Goal: Task Accomplishment & Management: Complete application form

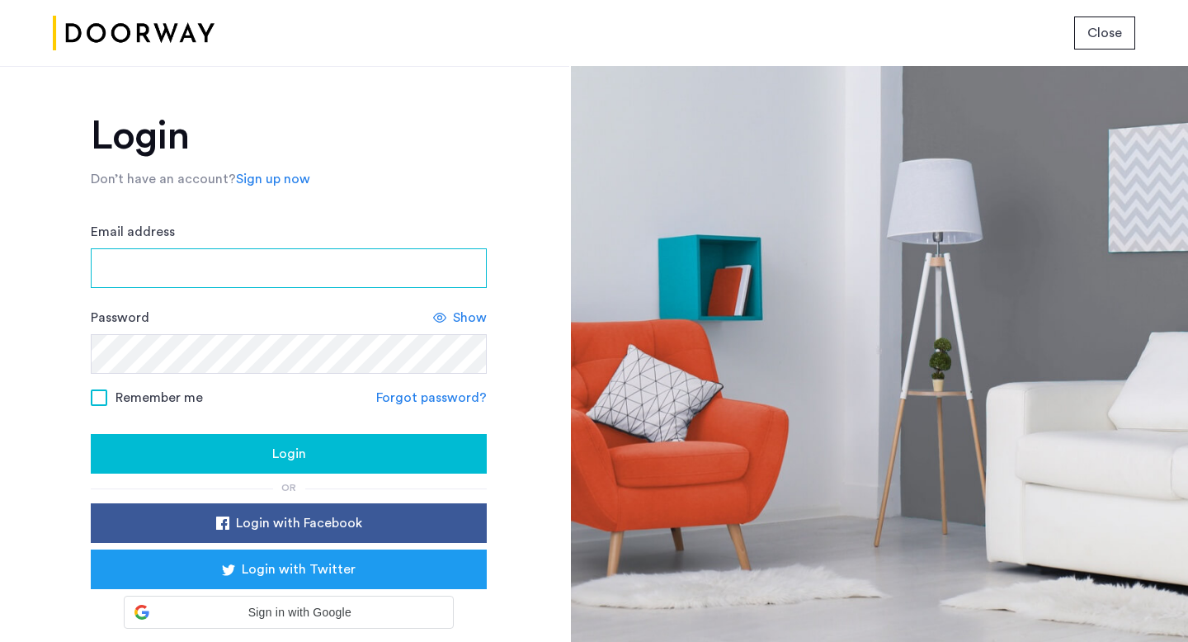
type input "**********"
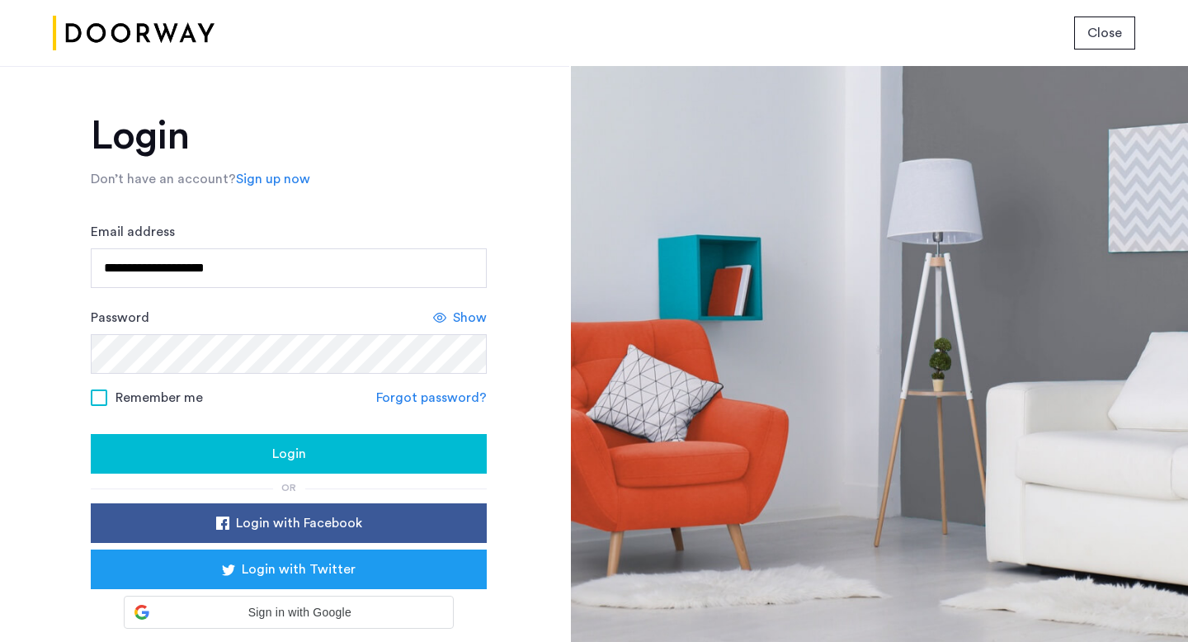
click at [100, 394] on span at bounding box center [99, 397] width 16 height 16
click at [251, 463] on div "Login" at bounding box center [288, 454] width 369 height 20
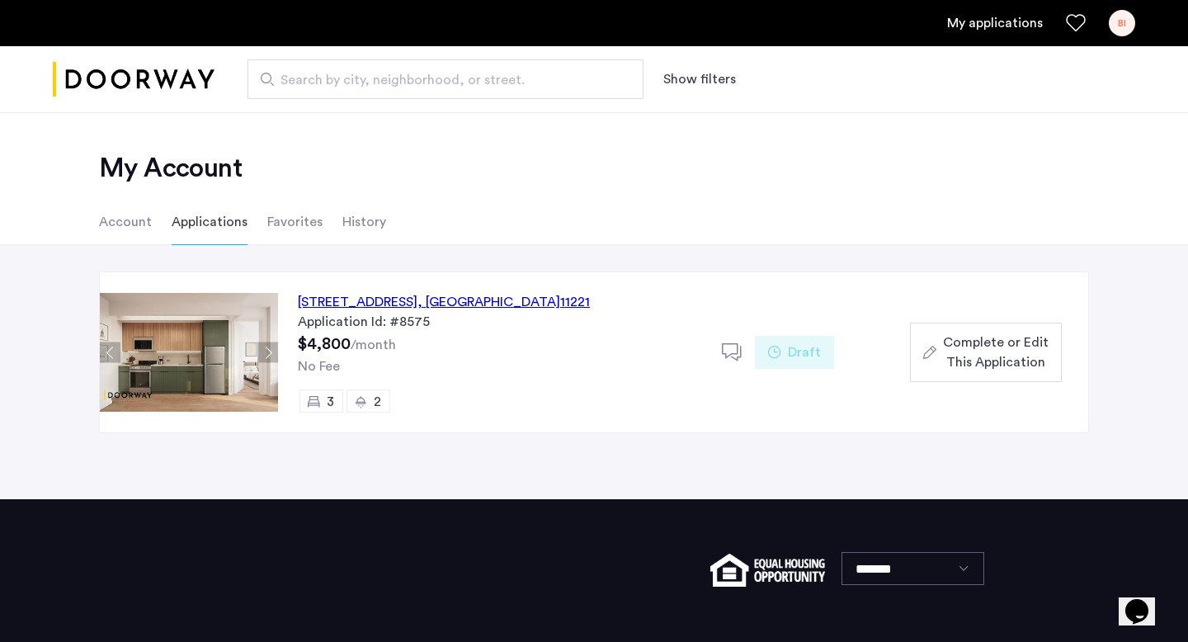
click at [929, 341] on div "Complete or Edit This Application" at bounding box center [985, 352] width 125 height 40
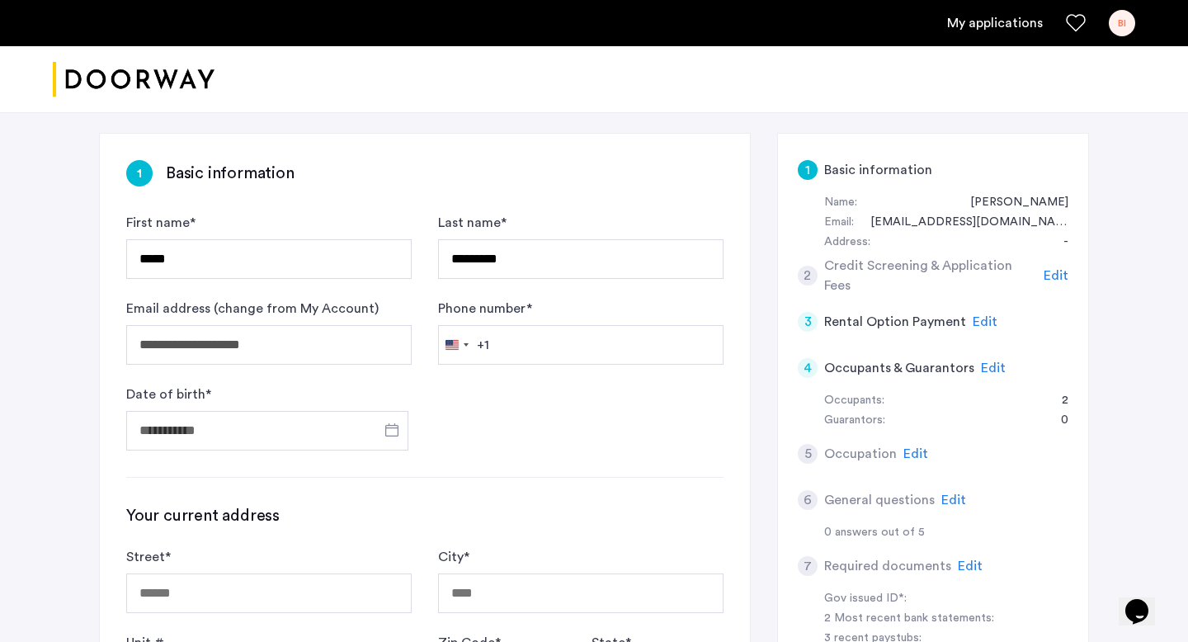
scroll to position [242, 0]
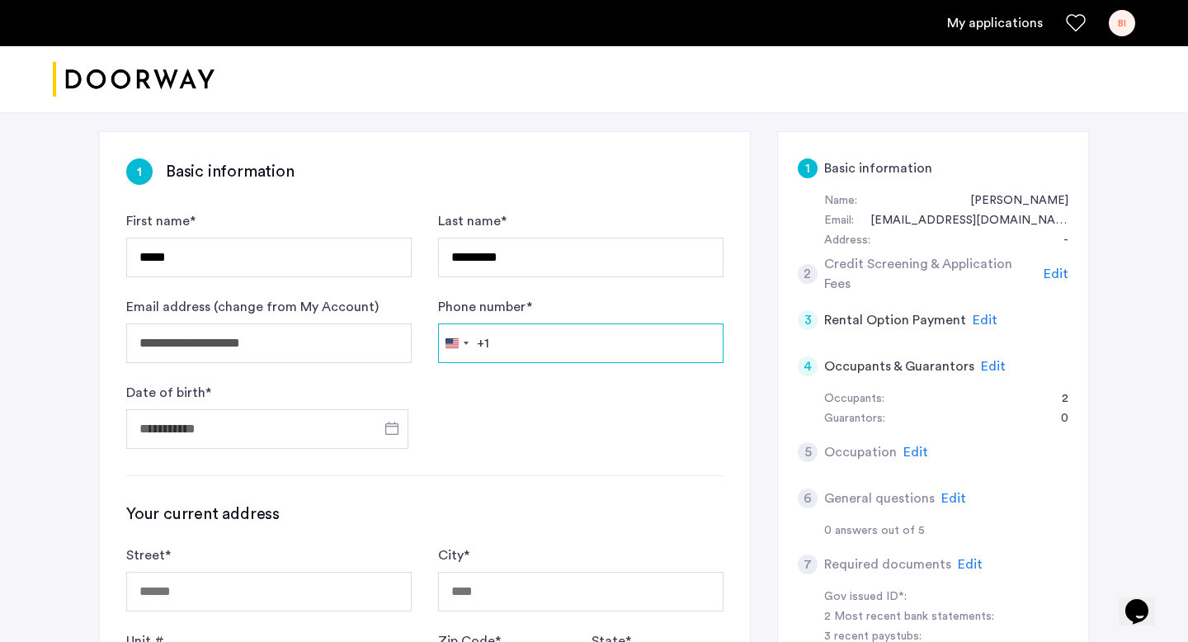
click at [558, 329] on input "Phone number *" at bounding box center [580, 343] width 285 height 40
type input "**********"
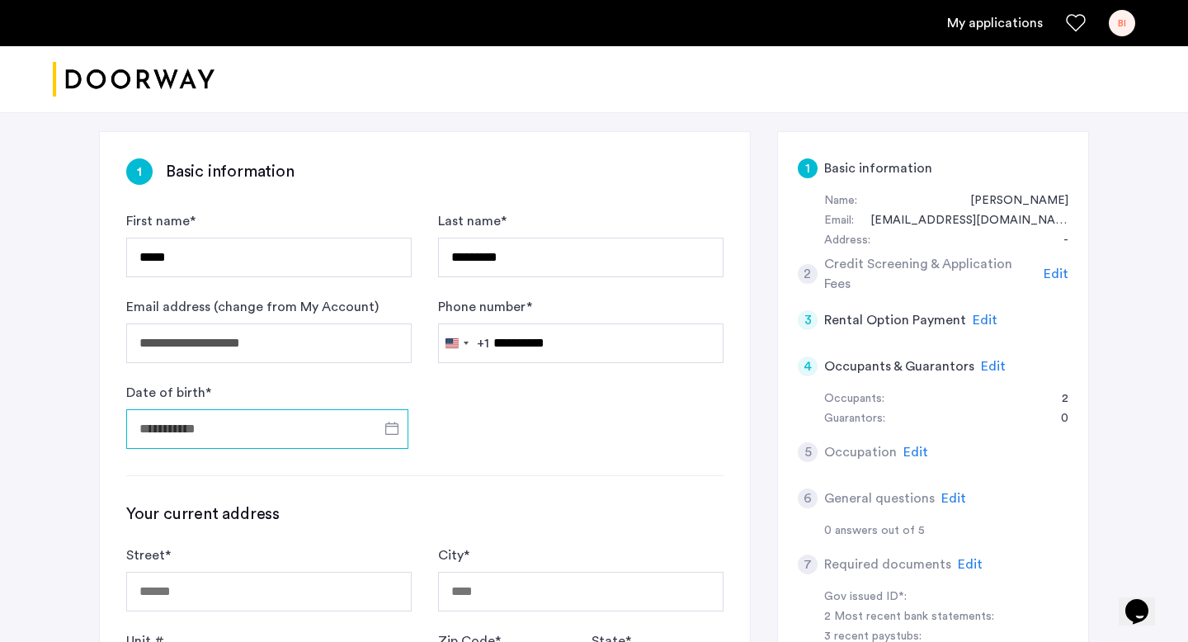
click at [181, 426] on input "Date of birth *" at bounding box center [267, 429] width 282 height 40
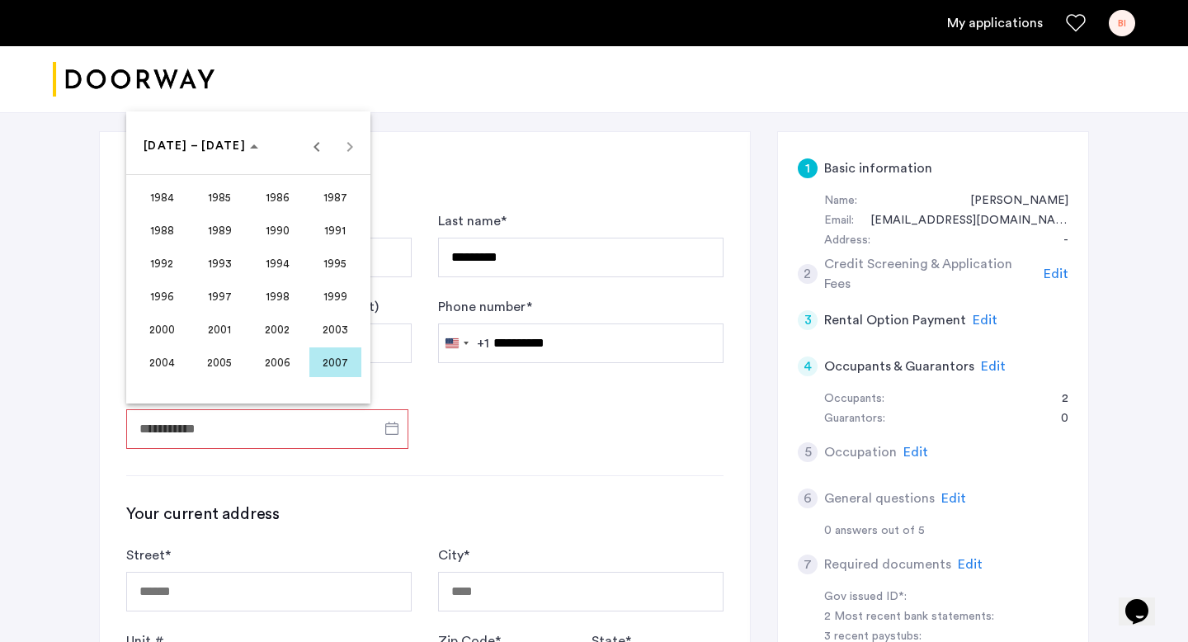
click at [212, 322] on span "2001" at bounding box center [220, 329] width 52 height 30
click at [280, 256] on span "[DATE]" at bounding box center [278, 263] width 52 height 30
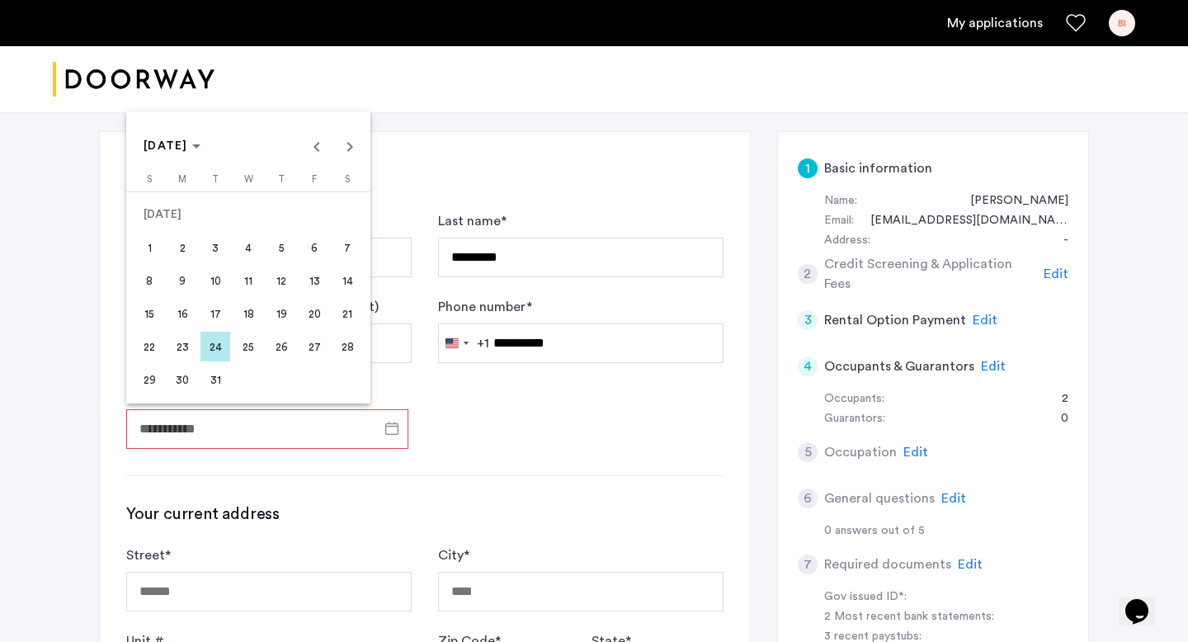
click at [155, 280] on span "8" at bounding box center [149, 281] width 30 height 30
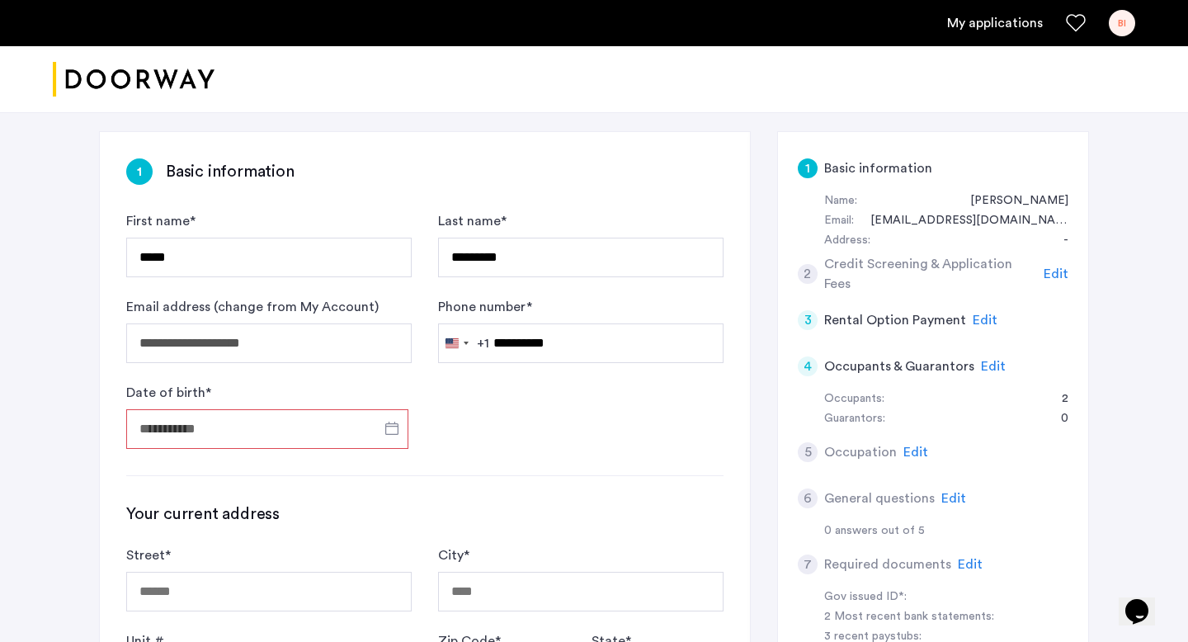
type input "**********"
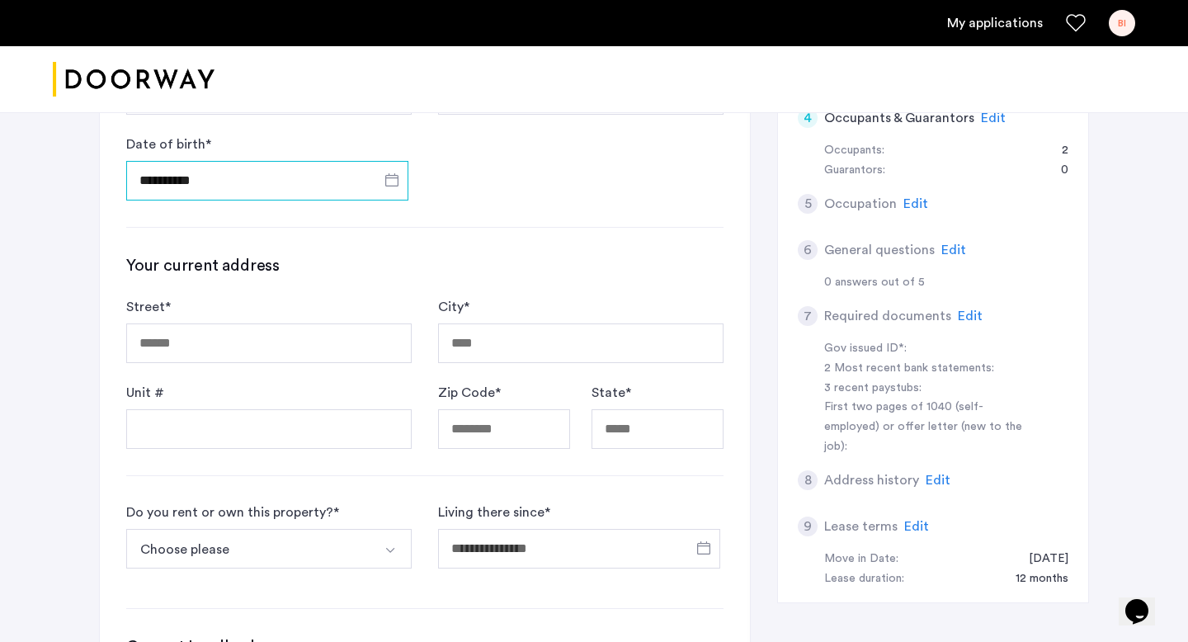
scroll to position [496, 0]
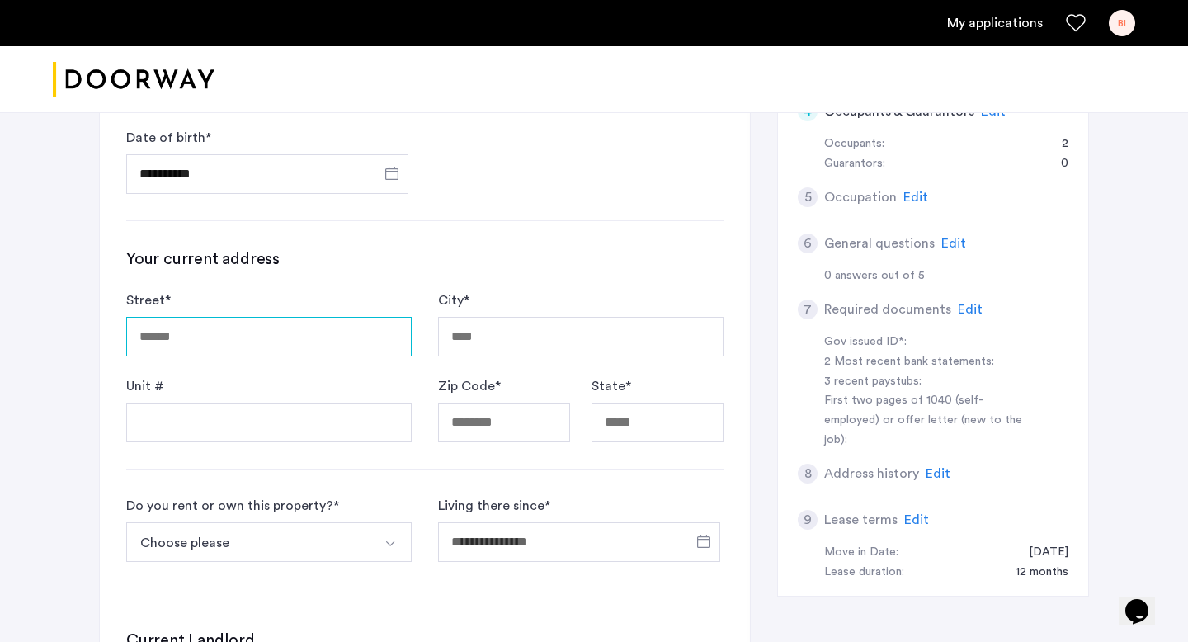
click at [228, 336] on input "Street *" at bounding box center [268, 337] width 285 height 40
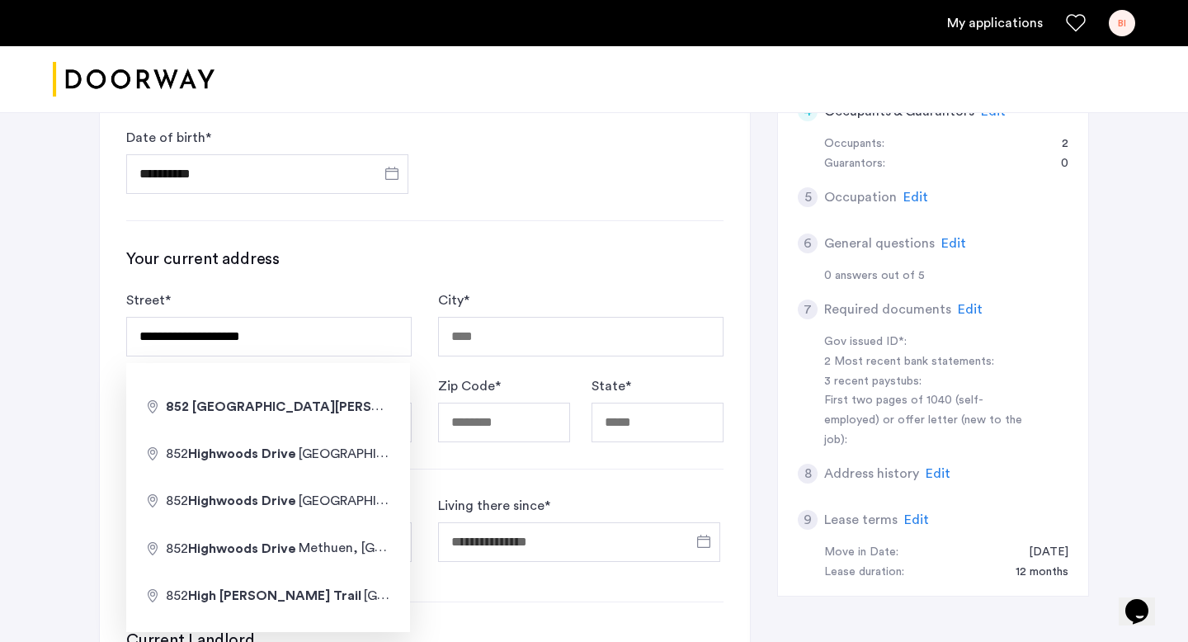
click at [255, 269] on h3 "Your current address" at bounding box center [424, 258] width 597 height 23
drag, startPoint x: 383, startPoint y: 335, endPoint x: 103, endPoint y: 329, distance: 280.5
click at [103, 329] on div "**********" at bounding box center [425, 376] width 650 height 999
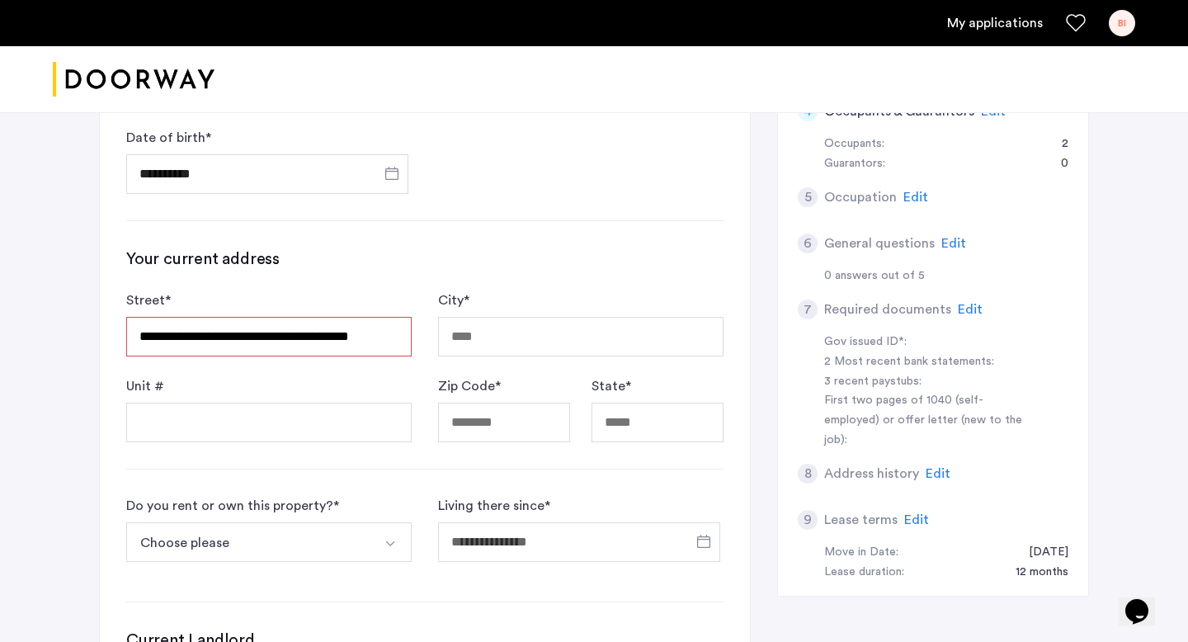
type input "**********"
type input "******"
type input "*****"
type input "**"
click at [245, 459] on div "**********" at bounding box center [425, 376] width 650 height 999
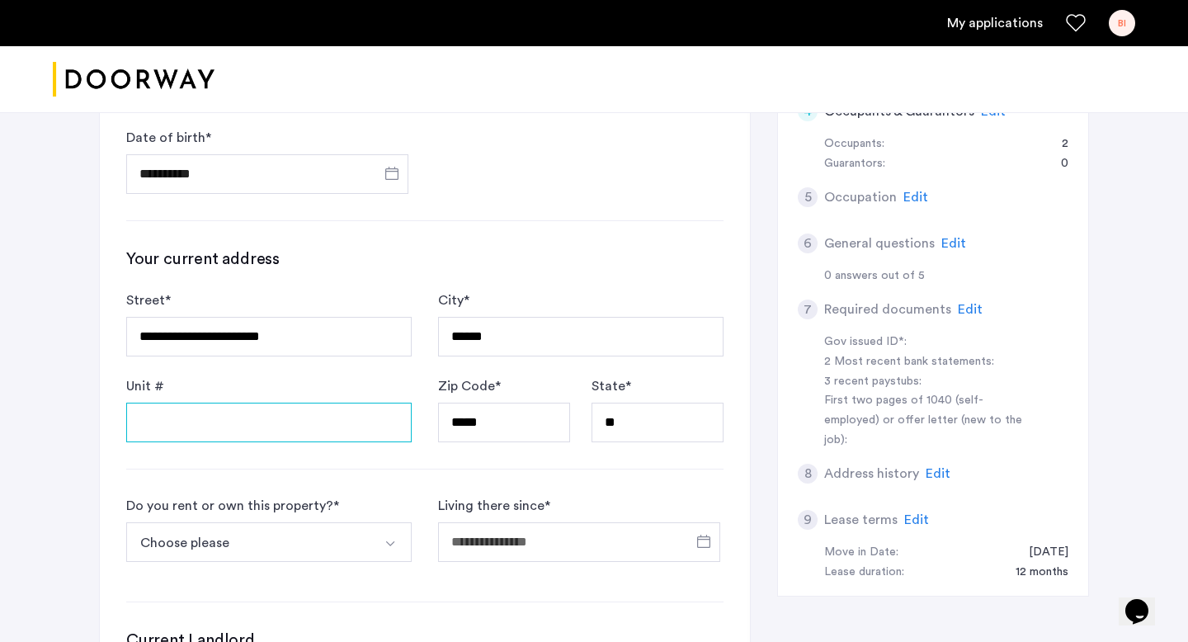
click at [358, 427] on input "Unit #" at bounding box center [268, 422] width 285 height 40
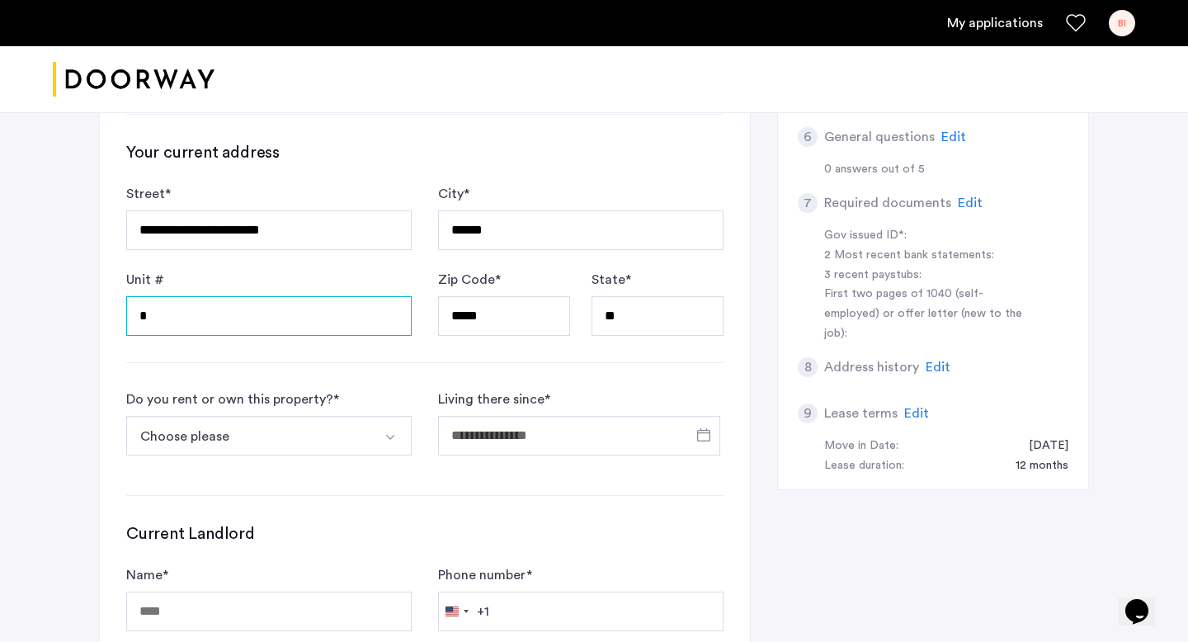
scroll to position [626, 0]
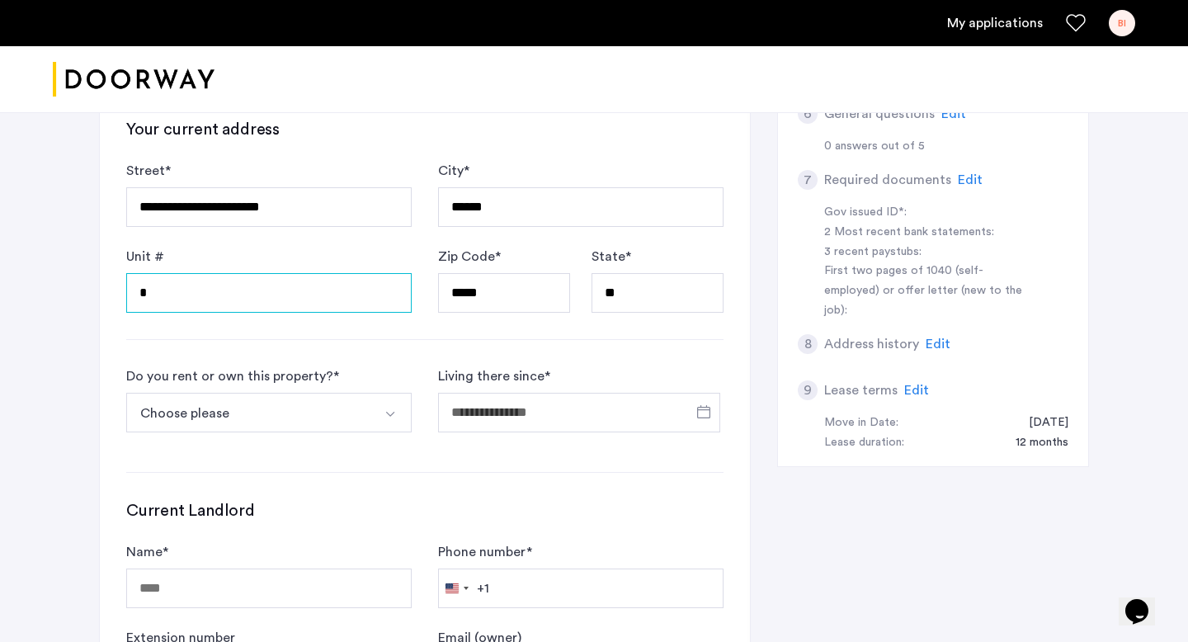
type input "*"
click at [366, 393] on button "Choose please" at bounding box center [249, 413] width 247 height 40
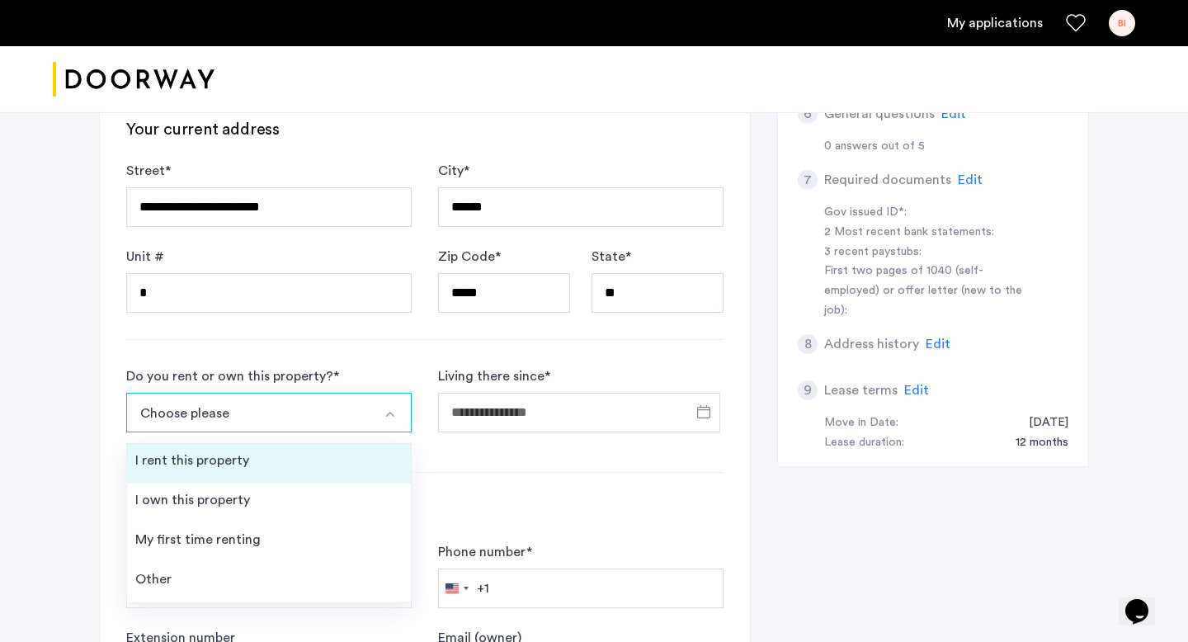
click at [258, 462] on li "I rent this property" at bounding box center [269, 464] width 284 height 40
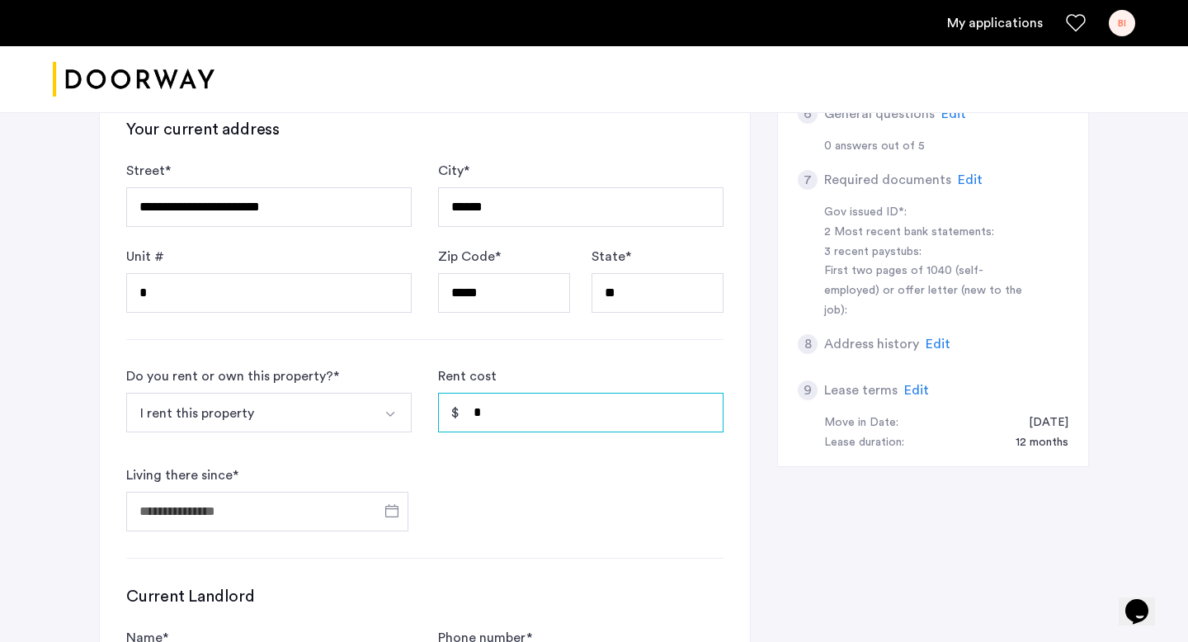
click at [504, 424] on input "*" at bounding box center [580, 413] width 285 height 40
type input "*"
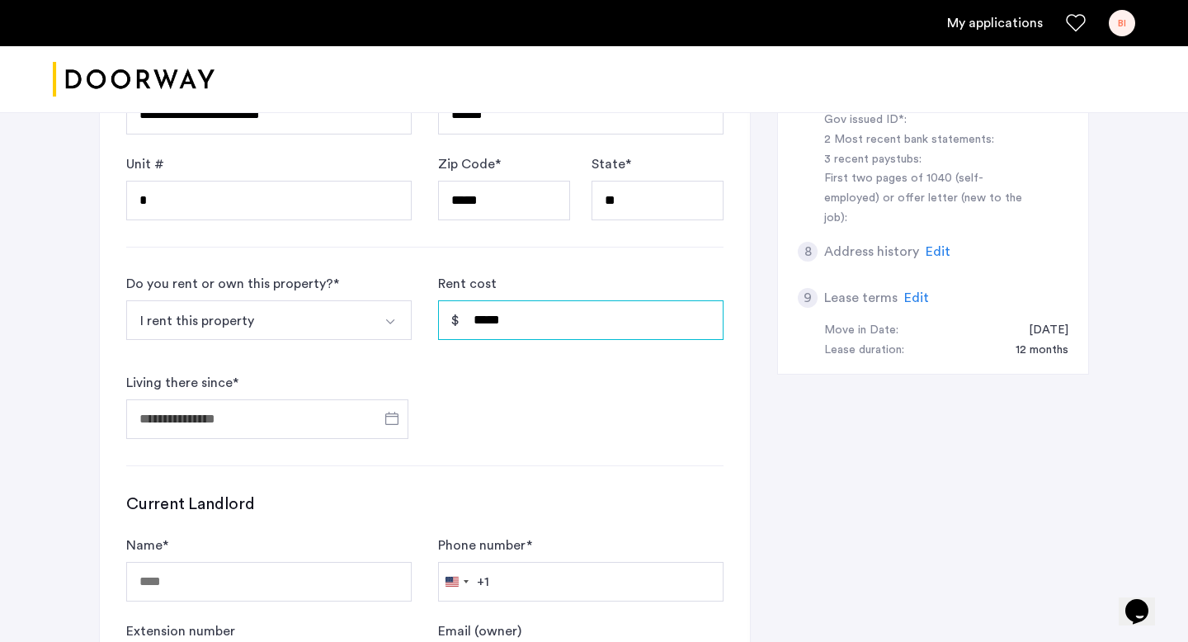
scroll to position [745, 0]
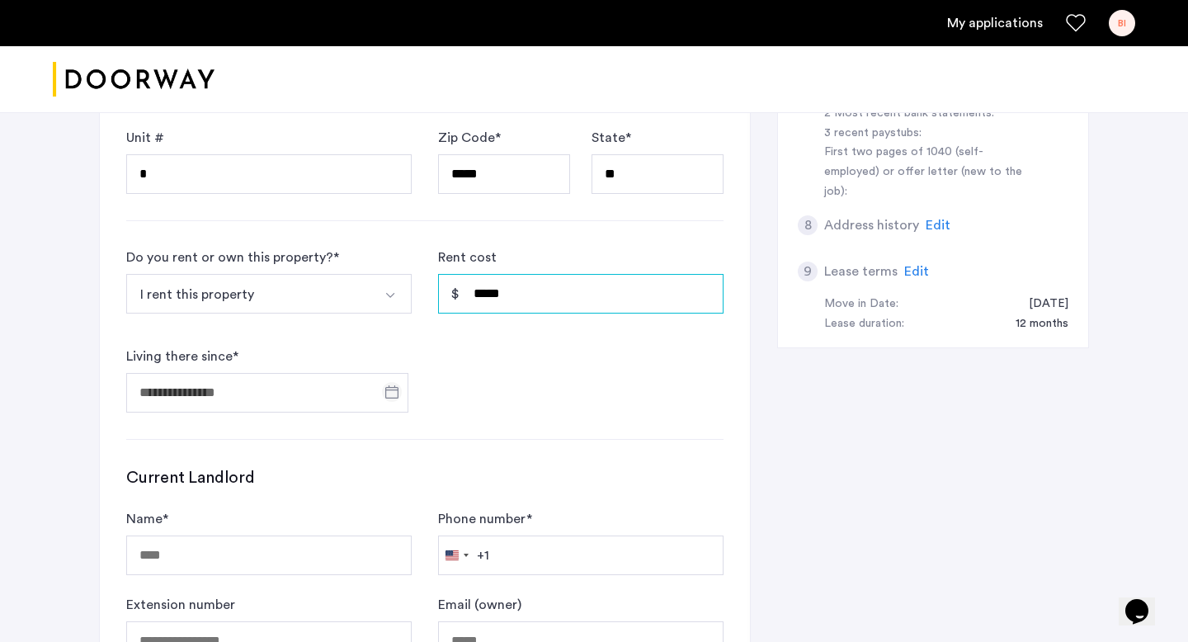
type input "*****"
click at [401, 388] on span "Open calendar" at bounding box center [392, 392] width 40 height 40
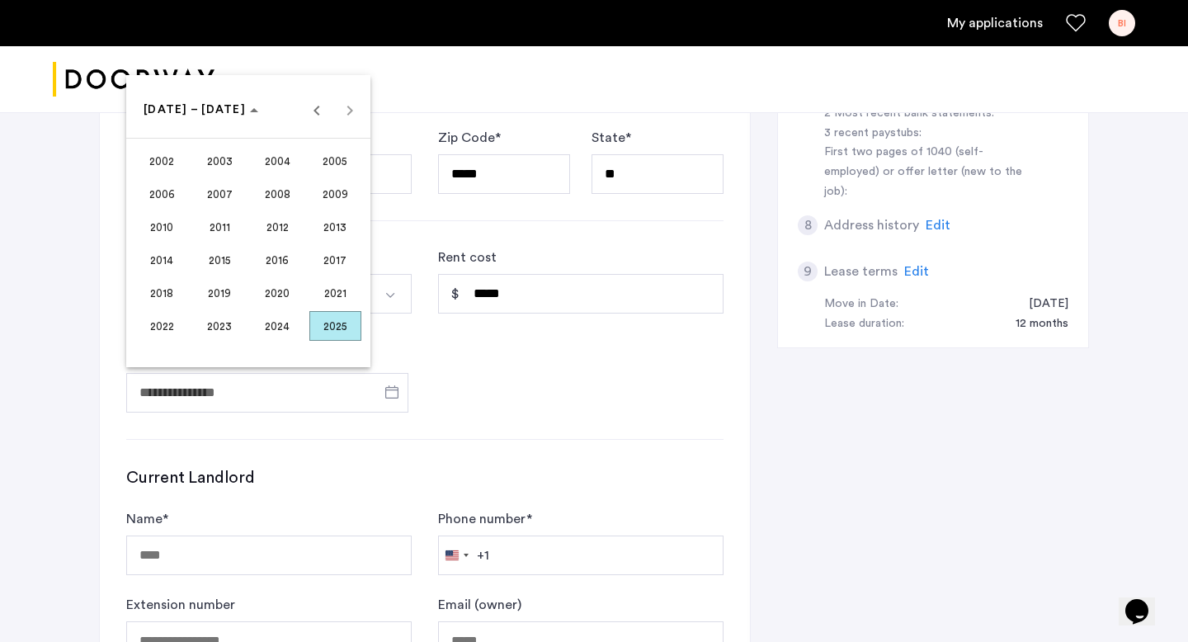
click at [223, 328] on span "2023" at bounding box center [220, 326] width 52 height 30
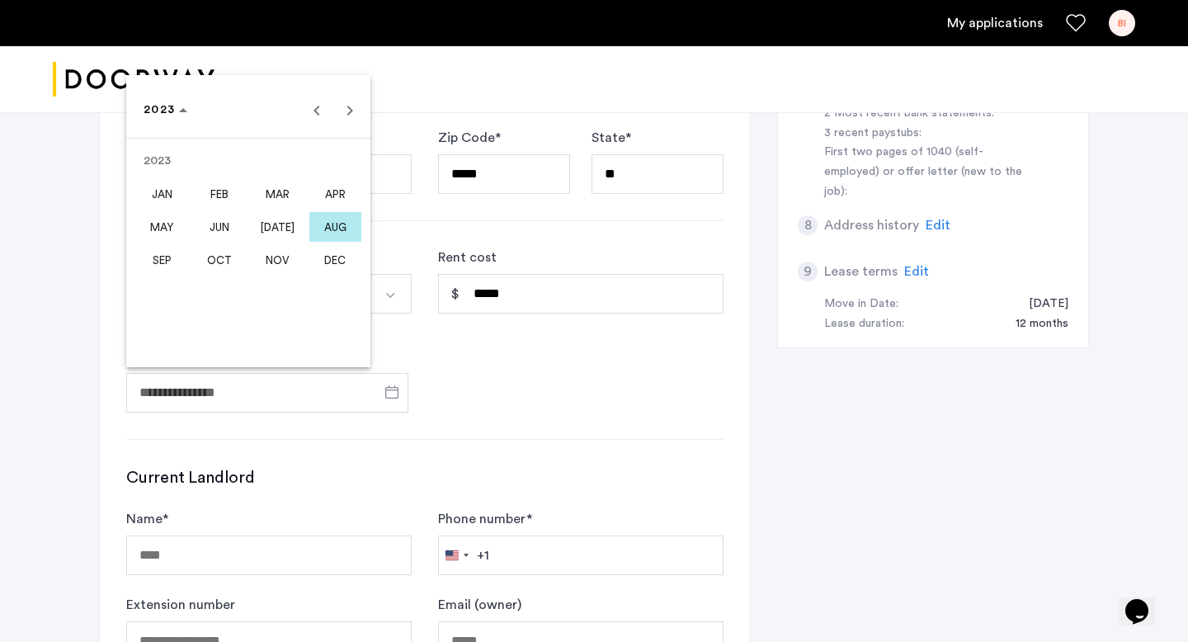
click at [162, 253] on span "SEP" at bounding box center [162, 260] width 52 height 30
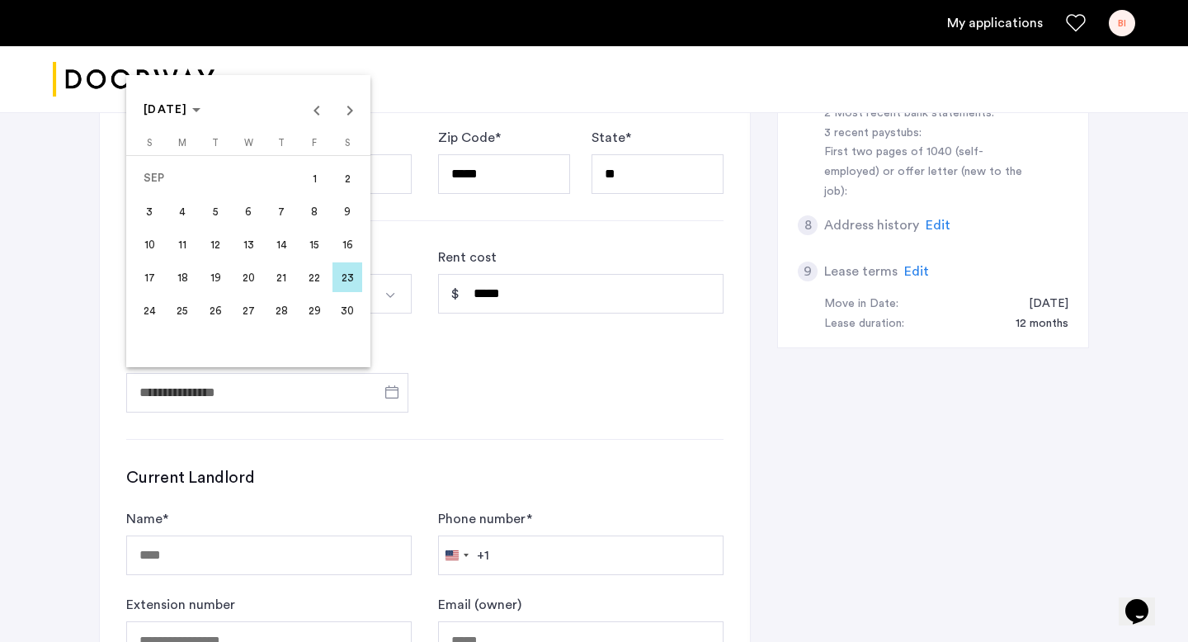
click at [313, 185] on span "1" at bounding box center [314, 178] width 30 height 30
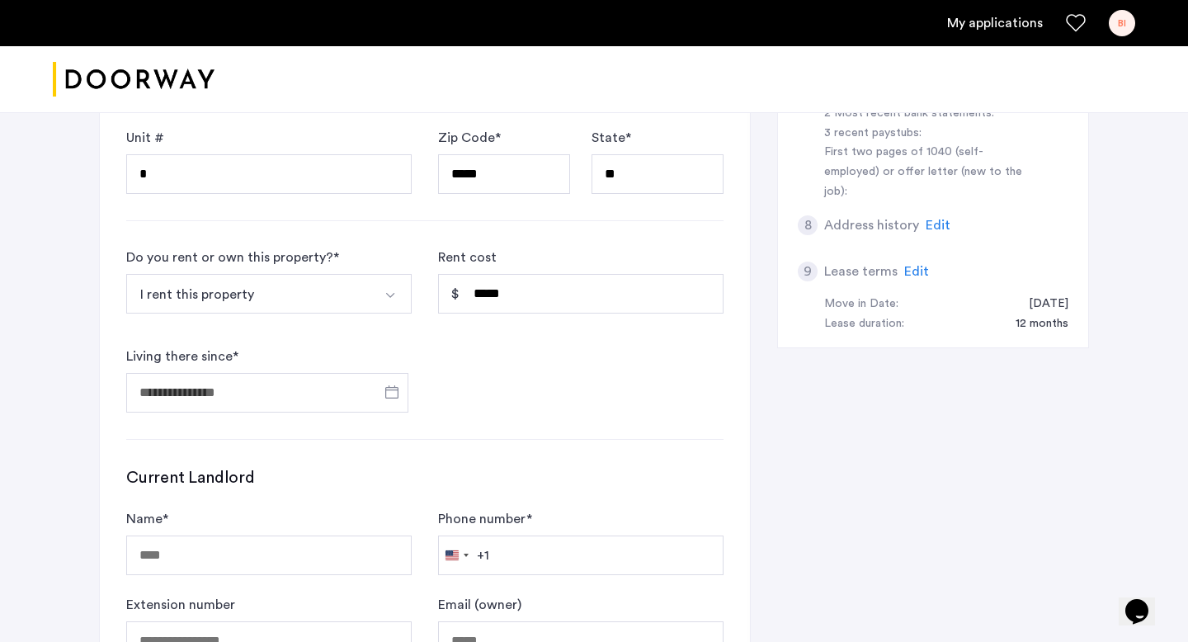
type input "**********"
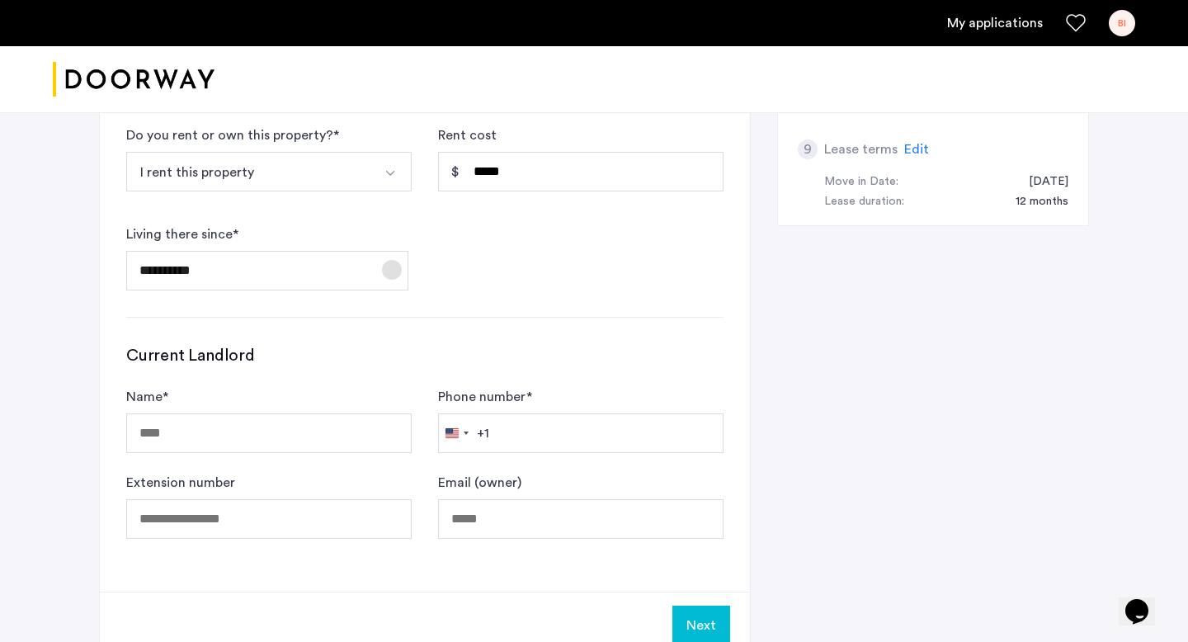
scroll to position [871, 0]
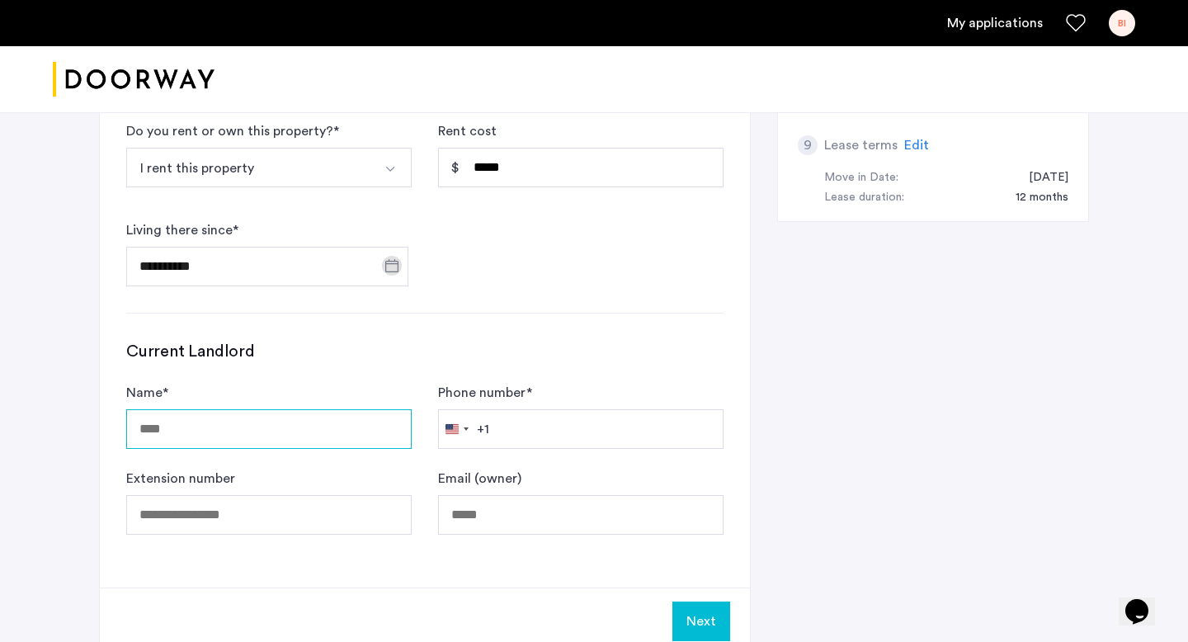
click at [209, 426] on input "Name *" at bounding box center [268, 429] width 285 height 40
type input "**********"
click at [529, 431] on input "Phone number *" at bounding box center [580, 429] width 285 height 40
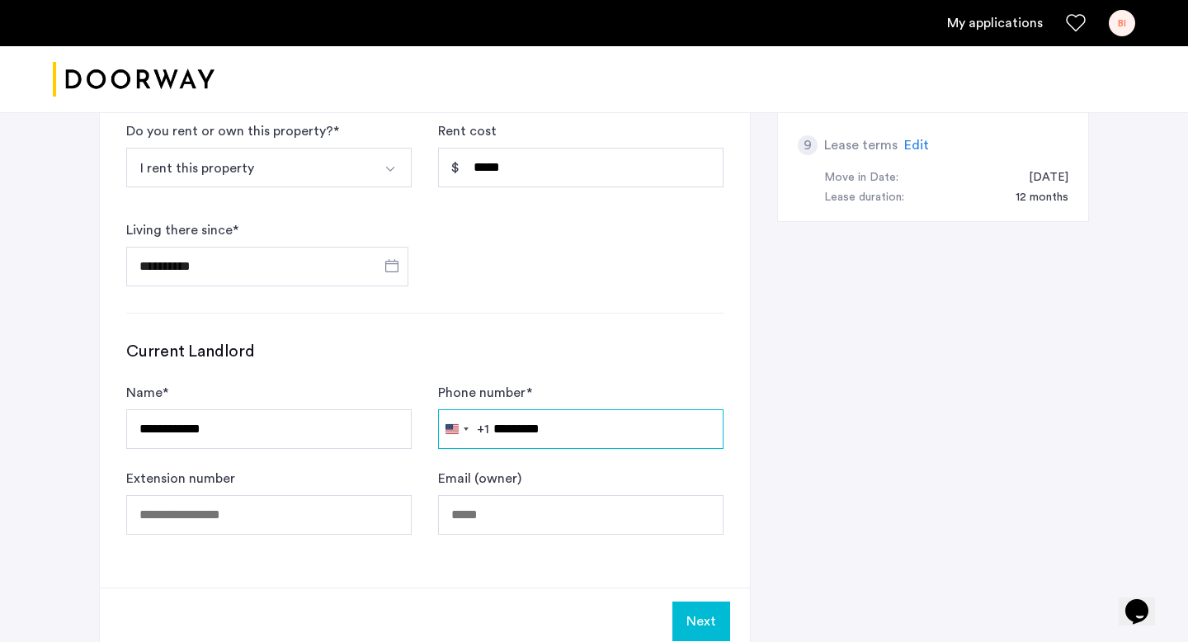
type input "*********"
click at [839, 497] on div "**********" at bounding box center [594, 91] width 990 height 1179
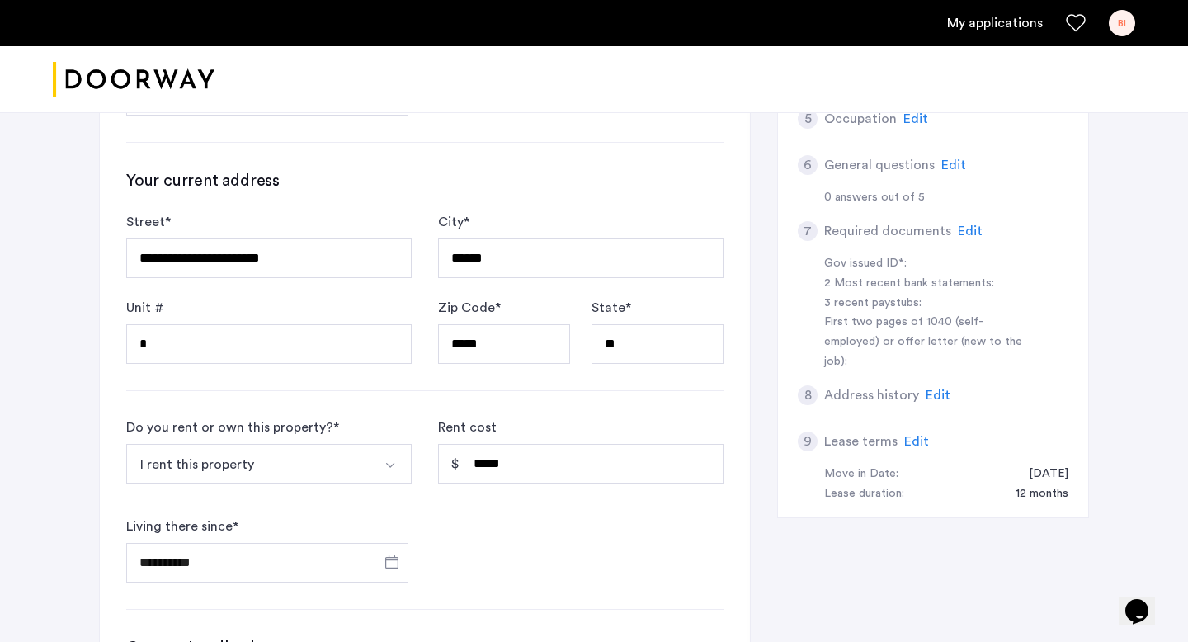
scroll to position [573, 0]
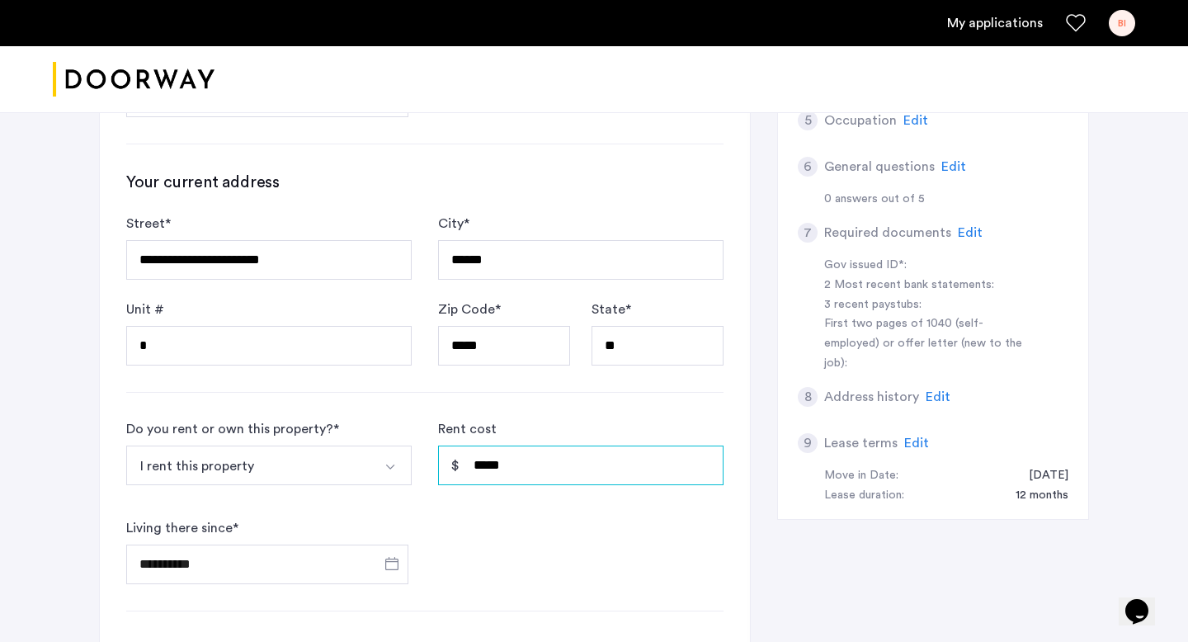
drag, startPoint x: 561, startPoint y: 456, endPoint x: 433, endPoint y: 455, distance: 127.8
click at [433, 455] on form "**********" at bounding box center [424, 501] width 597 height 165
type input "*****"
click at [844, 501] on div "**********" at bounding box center [594, 389] width 990 height 1179
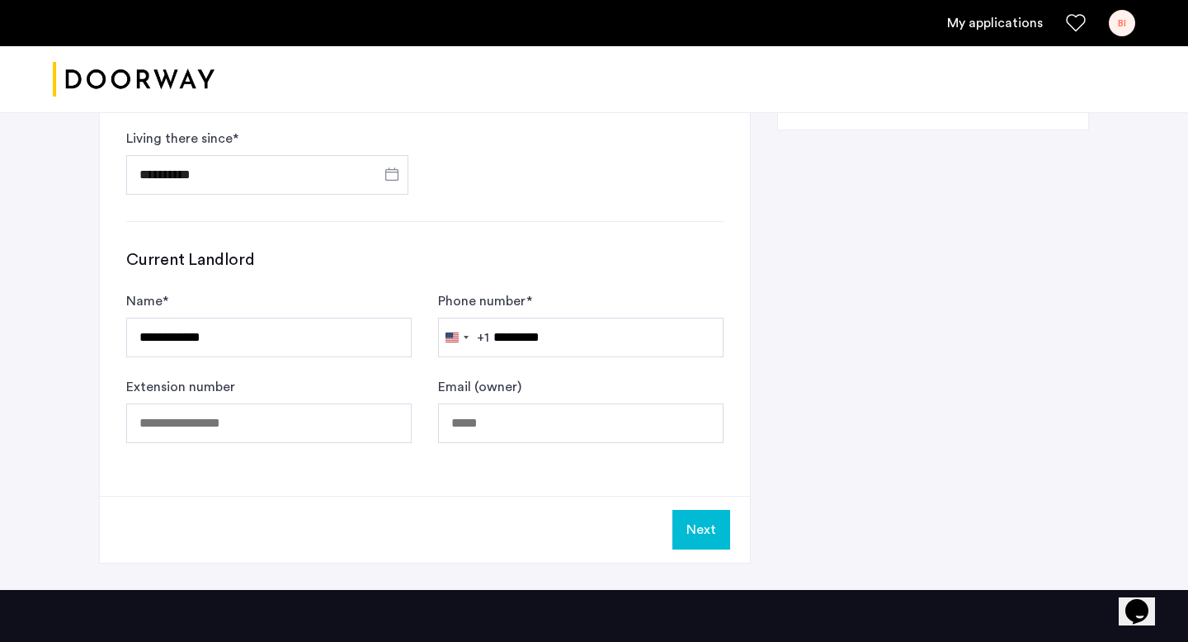
scroll to position [971, 0]
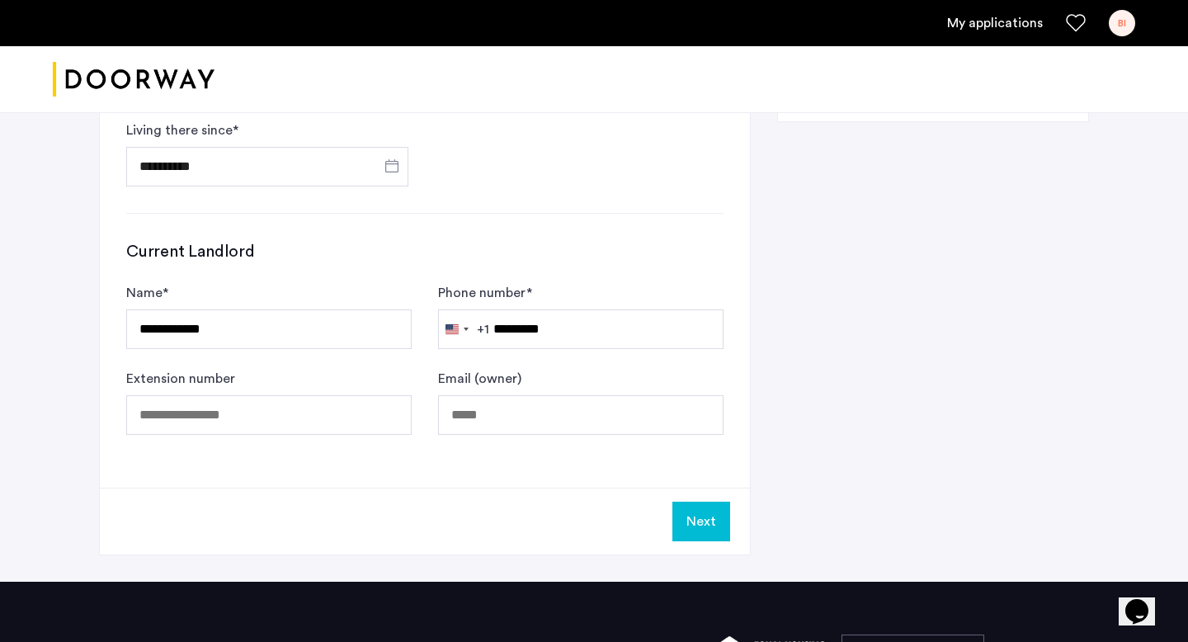
click at [698, 521] on button "Next" at bounding box center [701, 521] width 58 height 40
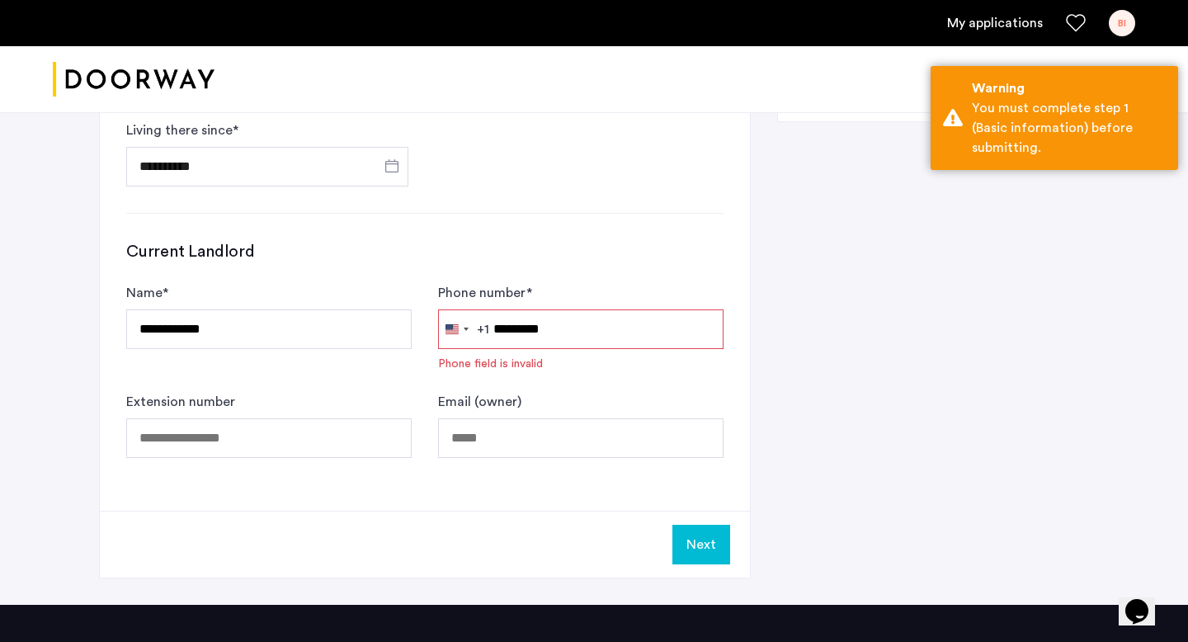
click at [555, 329] on input "*********" at bounding box center [580, 329] width 285 height 40
click at [548, 335] on input "*********" at bounding box center [580, 329] width 285 height 40
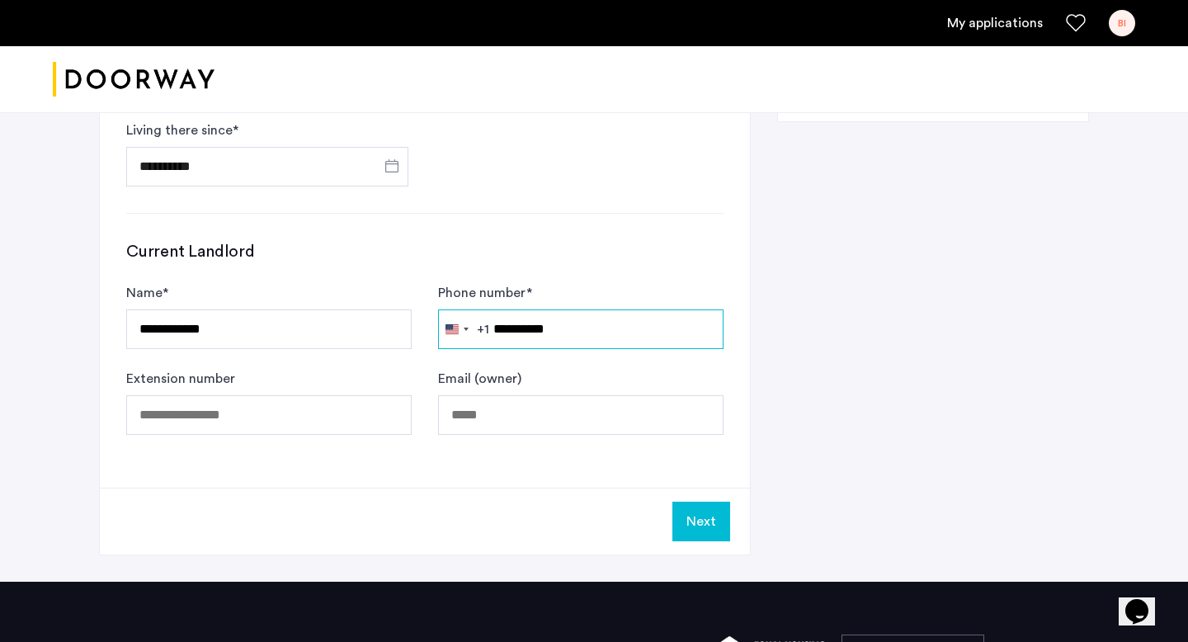
type input "**********"
click at [682, 521] on button "Next" at bounding box center [701, 521] width 58 height 40
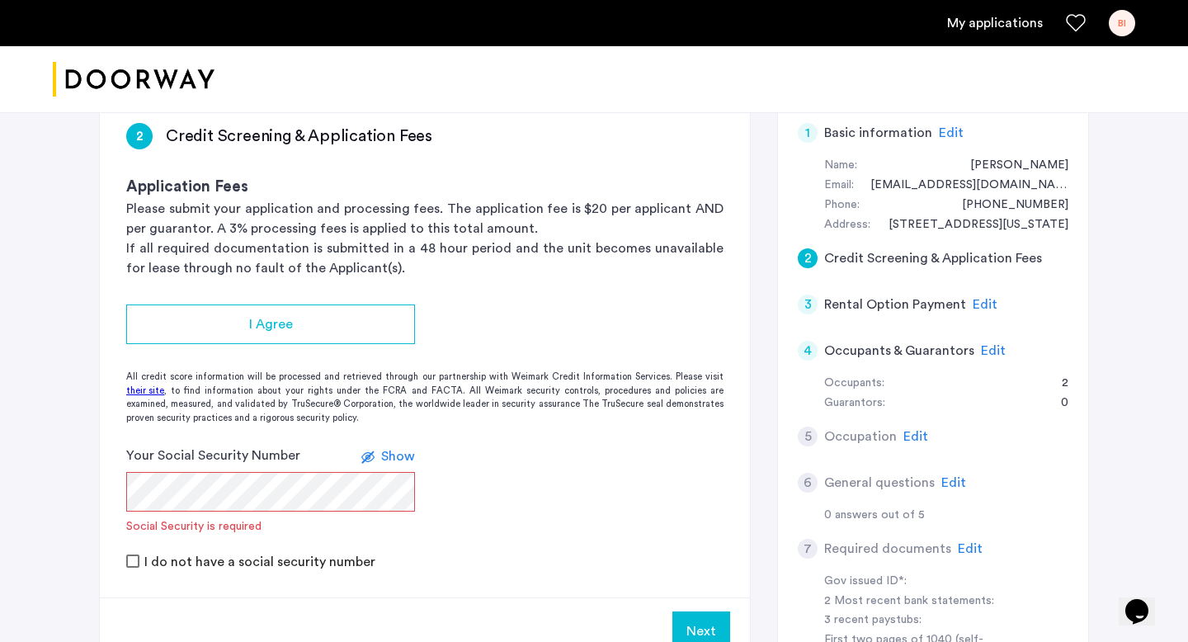
scroll to position [279, 0]
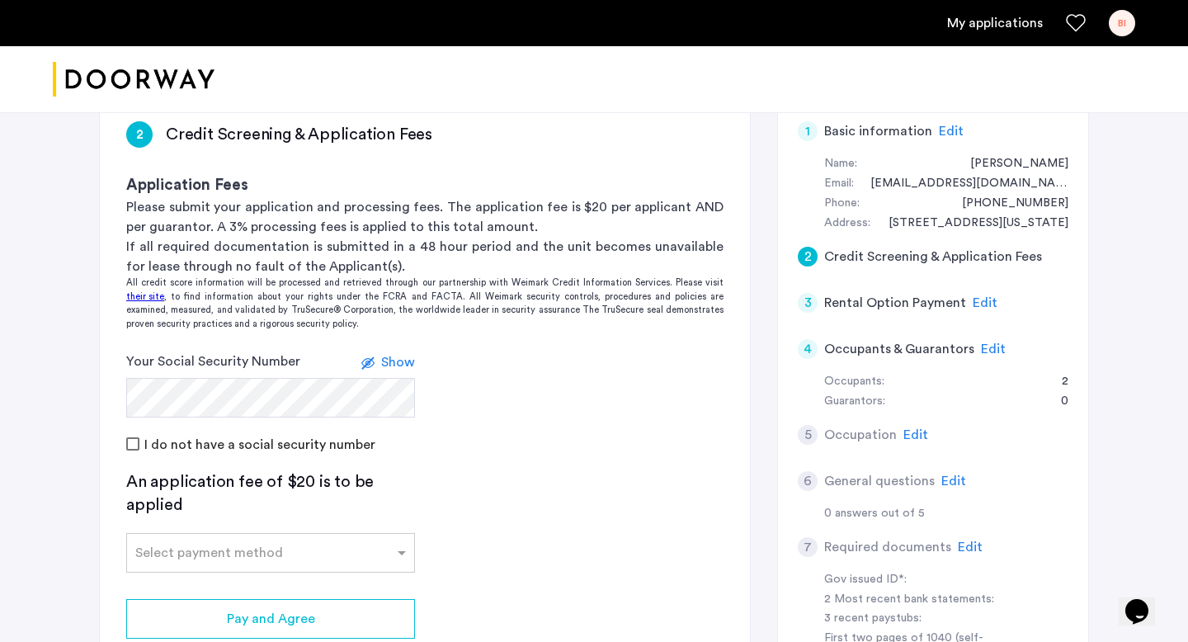
click at [409, 355] on span "Show" at bounding box center [398, 361] width 34 height 13
click at [383, 362] on label at bounding box center [377, 362] width 20 height 20
click at [70, 378] on div "[STREET_ADDRESS] | Application Id: #8575 $4800 /month Agent Select agent × [PER…" at bounding box center [594, 396] width 1188 height 1126
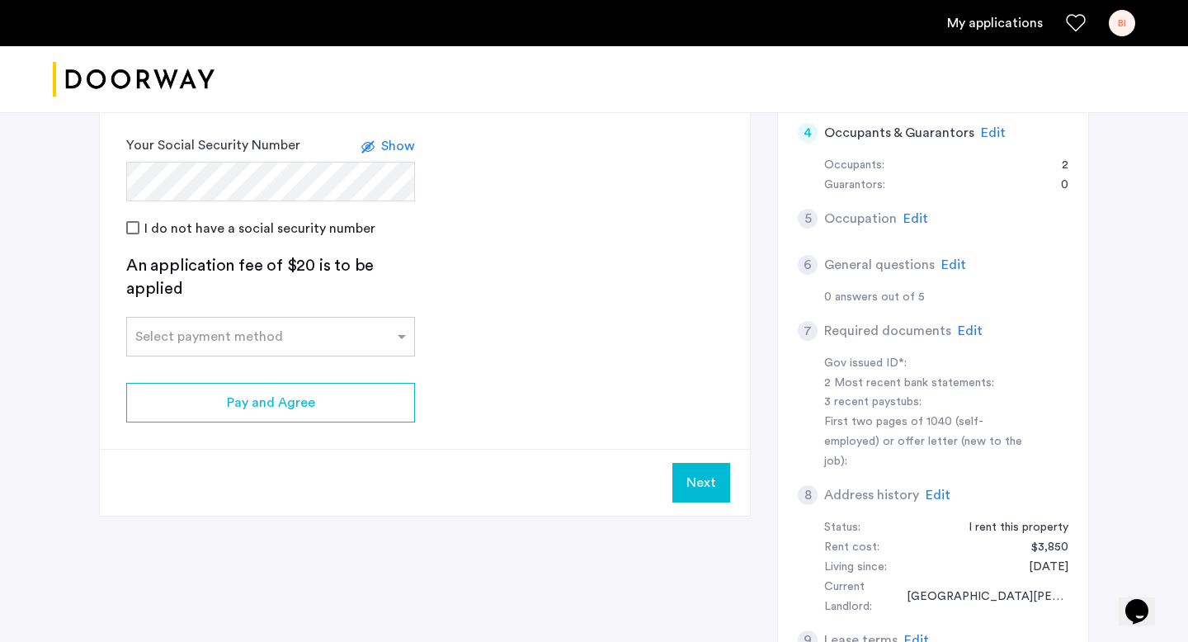
scroll to position [501, 0]
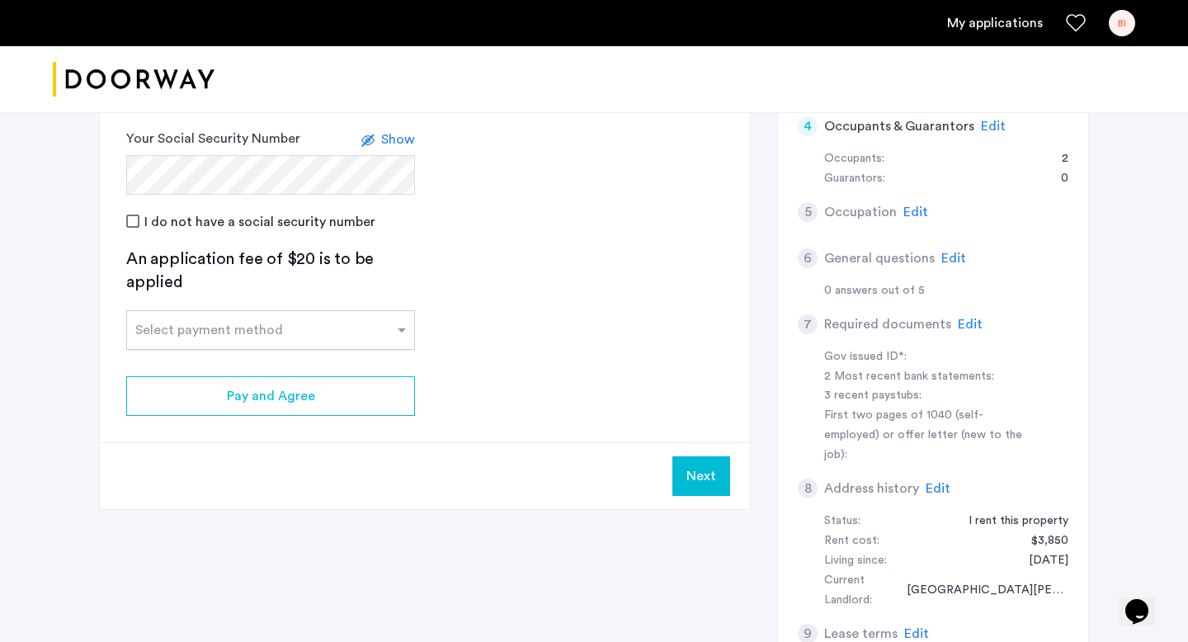
click at [243, 330] on input "text" at bounding box center [254, 327] width 238 height 12
click at [211, 358] on div "Credit Card" at bounding box center [270, 366] width 287 height 33
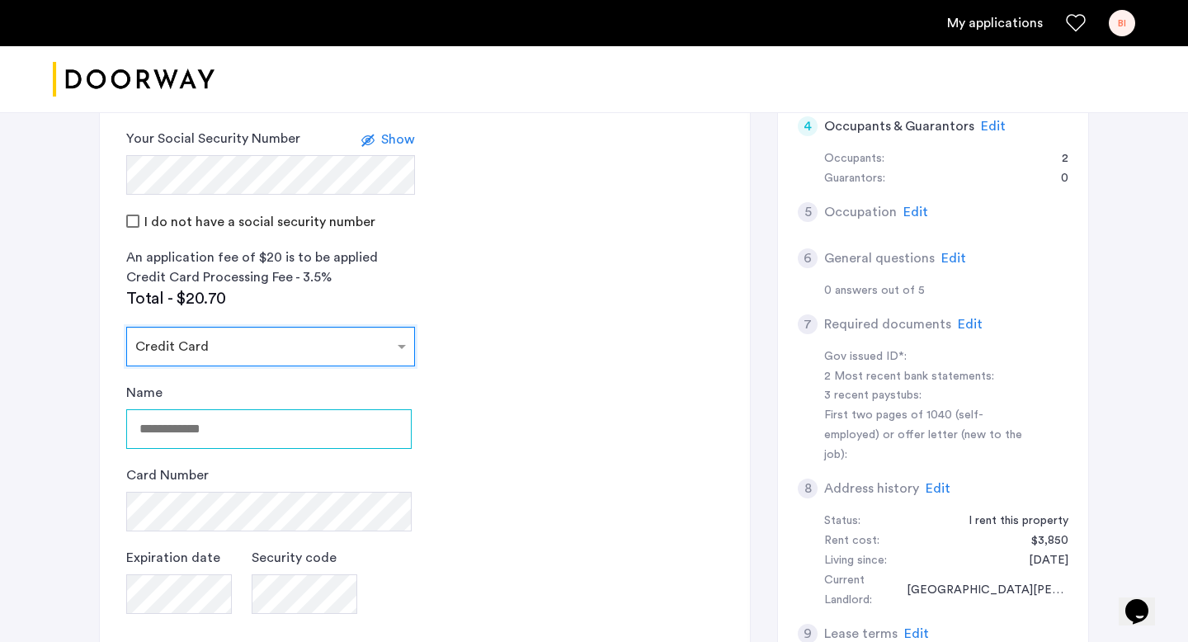
click at [244, 426] on input "Name" at bounding box center [268, 429] width 285 height 40
type input "**********"
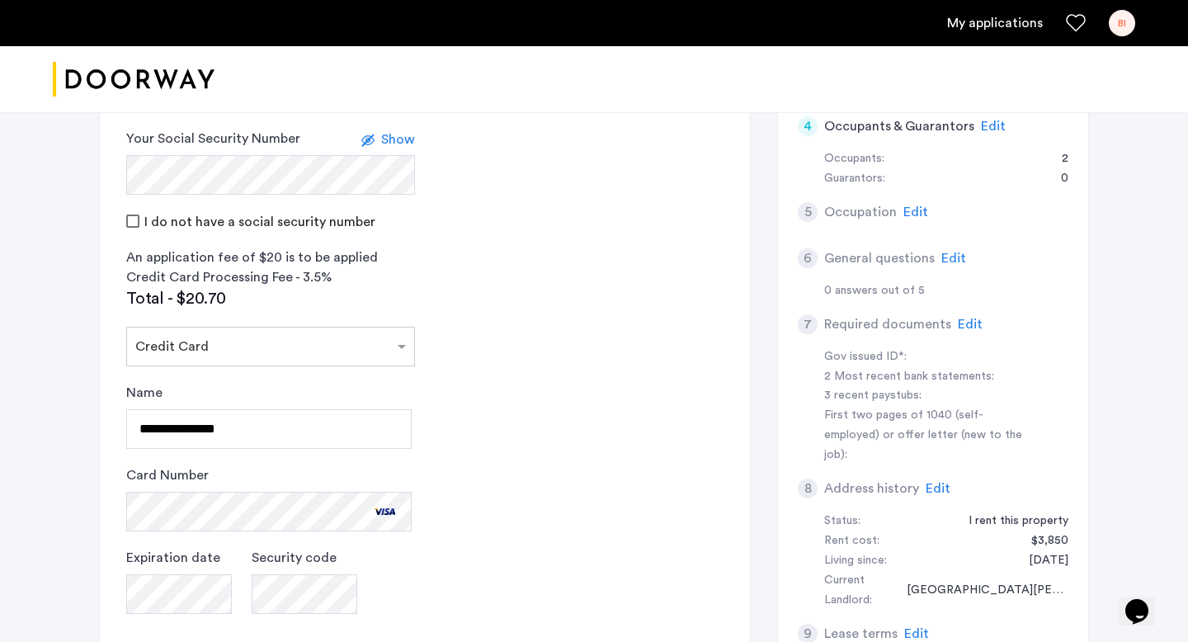
click at [101, 395] on app-credit-screening "2 Credit Screening & Application Fees Application Fees Please submit your appli…" at bounding box center [425, 339] width 650 height 934
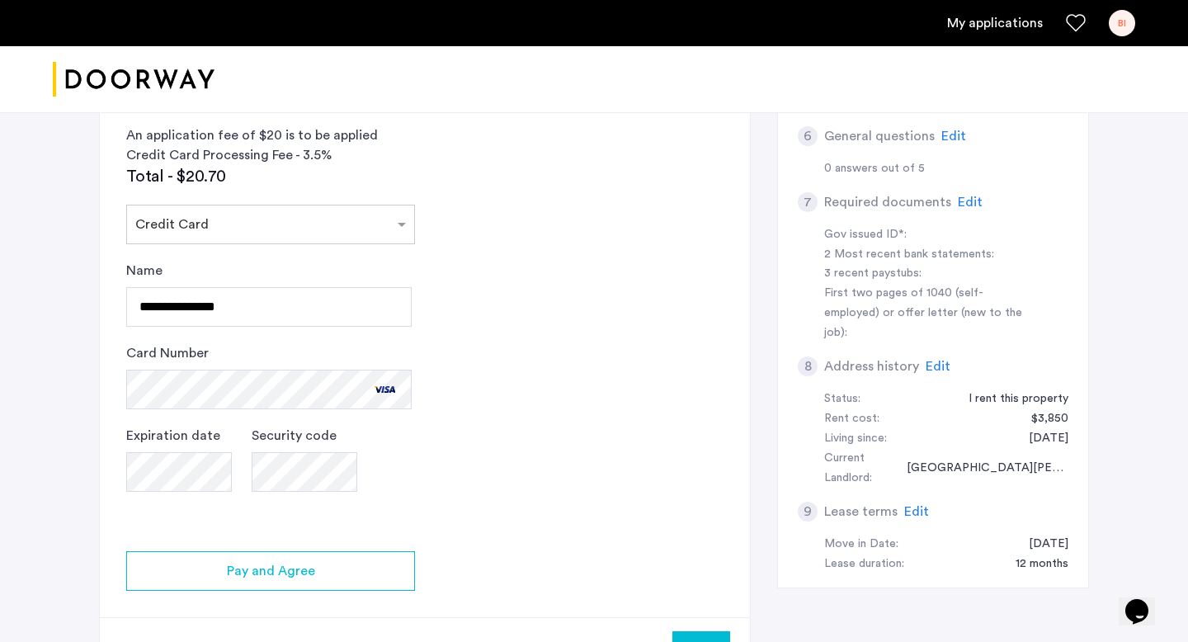
scroll to position [652, 0]
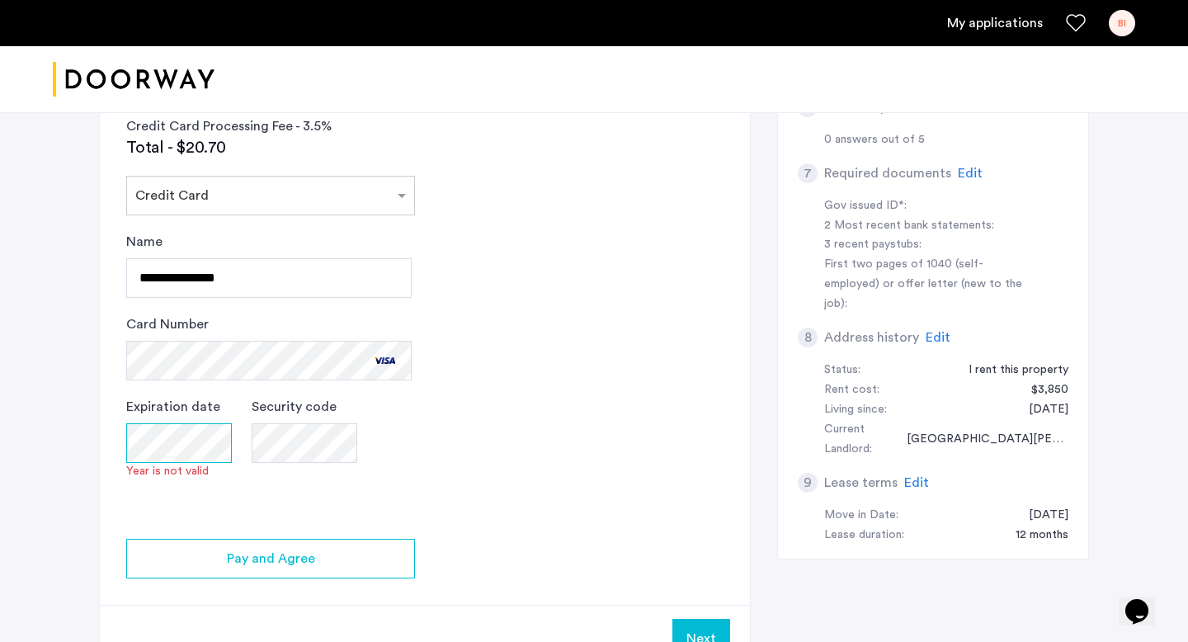
click at [83, 441] on div "**********" at bounding box center [593, 79] width 1039 height 1239
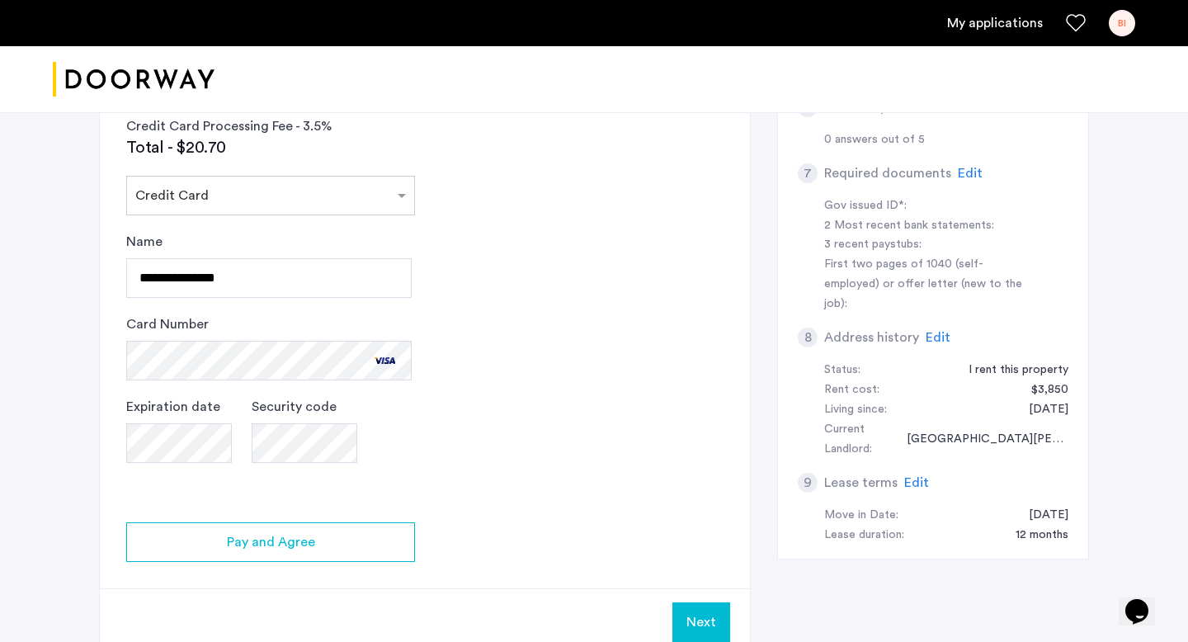
click at [463, 467] on app-credit-screening "2 Credit Screening & Application Fees Application Fees Please submit your appli…" at bounding box center [425, 188] width 650 height 934
click at [547, 416] on app-credit-screening "2 Credit Screening & Application Fees Application Fees Please submit your appli…" at bounding box center [425, 188] width 650 height 934
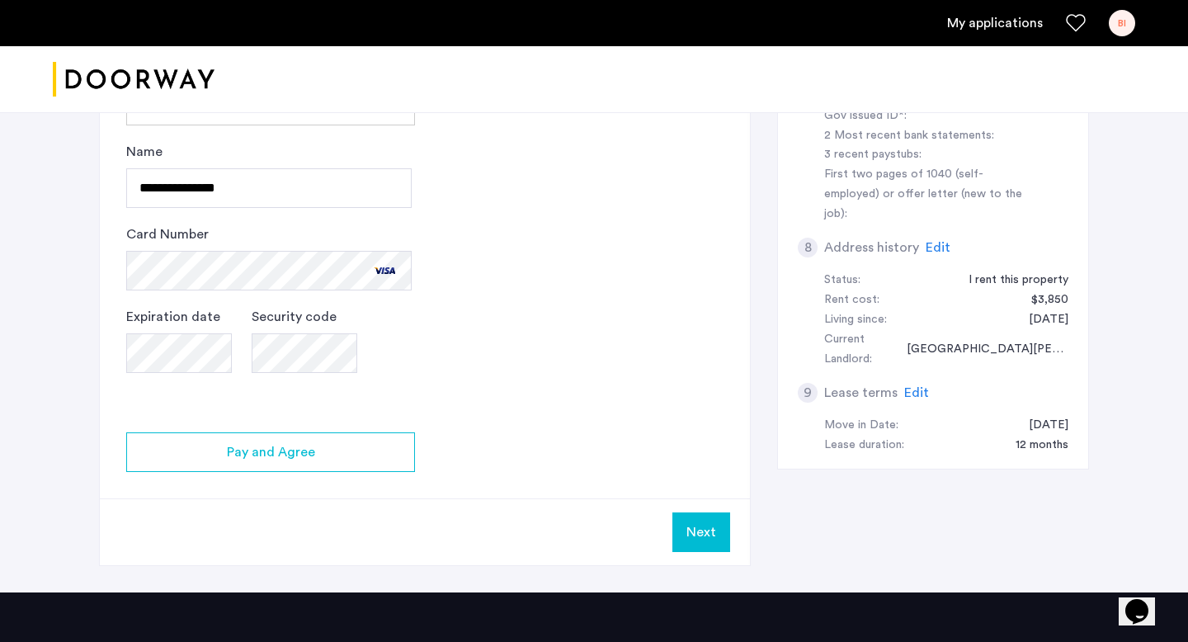
scroll to position [747, 0]
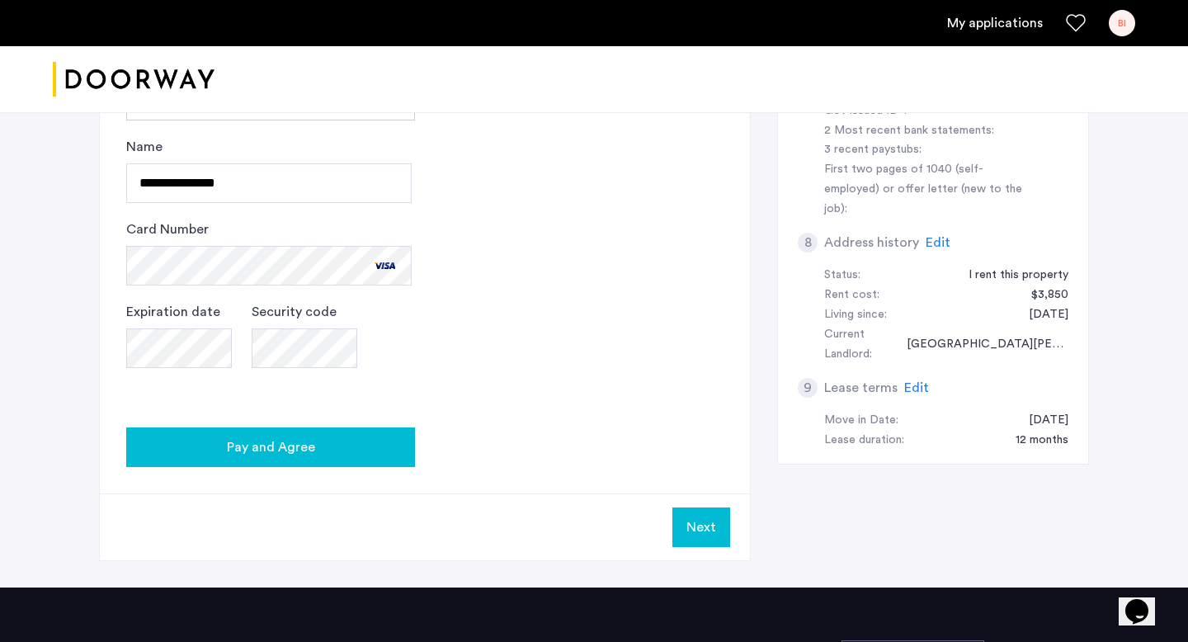
click at [370, 428] on button "Pay and Agree" at bounding box center [270, 447] width 289 height 40
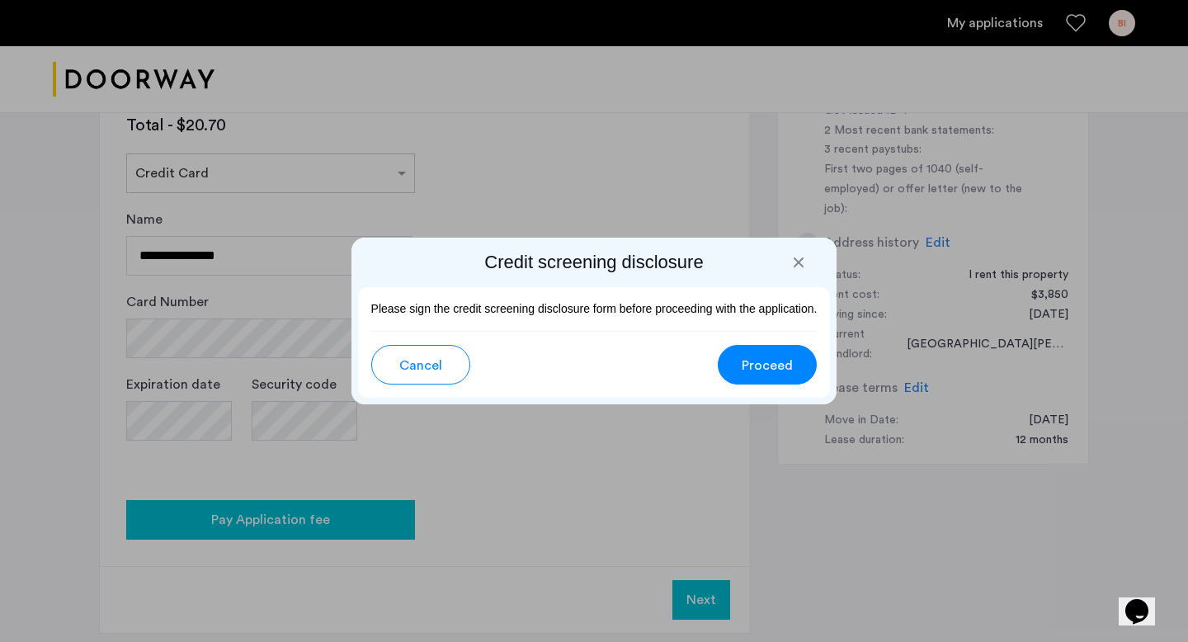
scroll to position [0, 0]
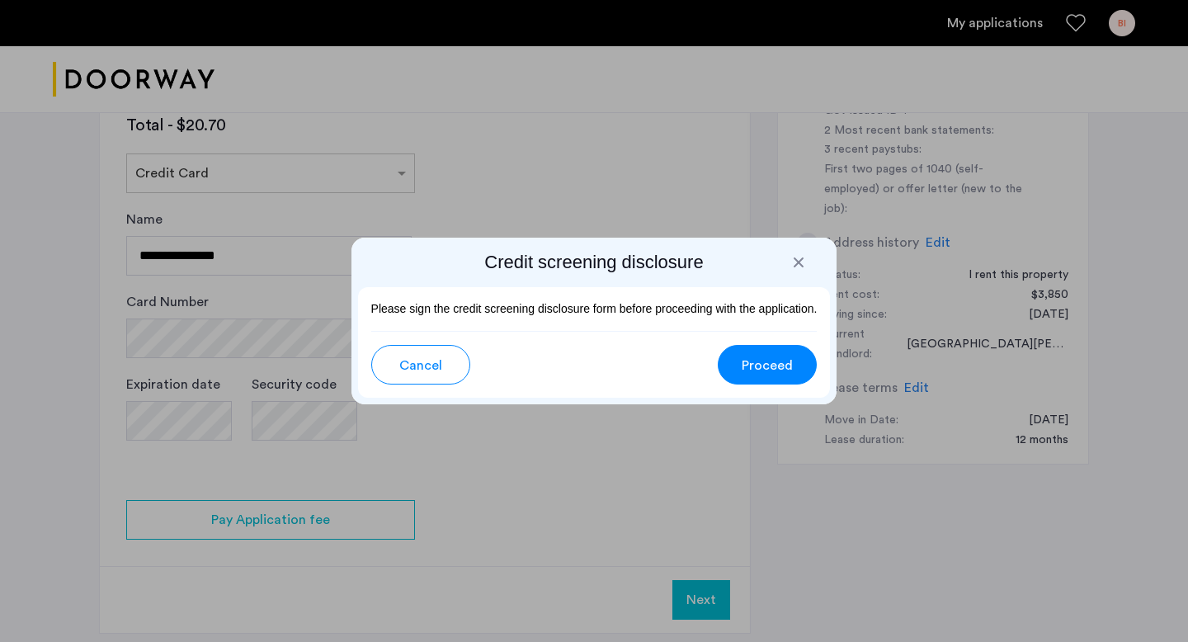
click at [750, 359] on span "Proceed" at bounding box center [766, 365] width 51 height 20
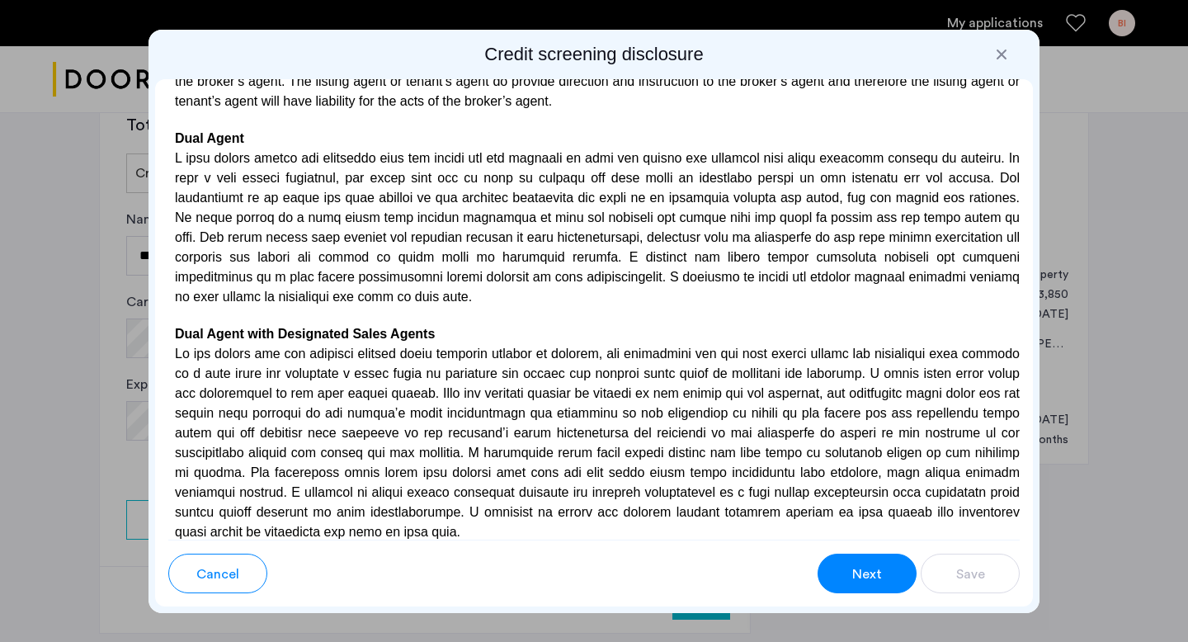
click at [859, 565] on span "Next" at bounding box center [867, 574] width 30 height 20
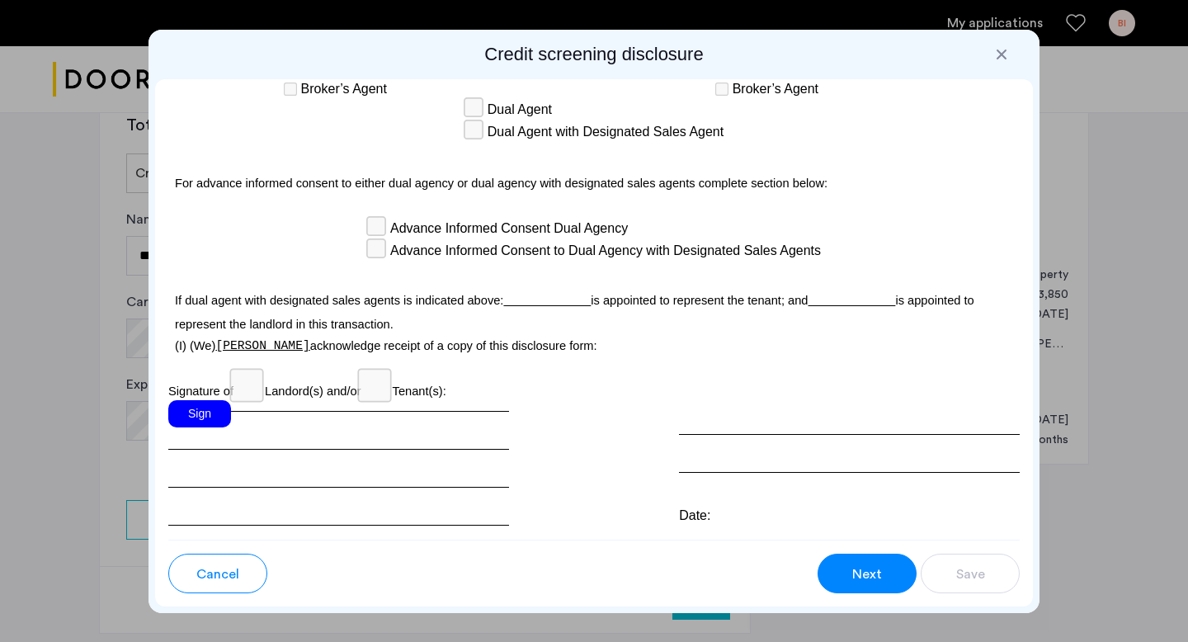
scroll to position [4827, 0]
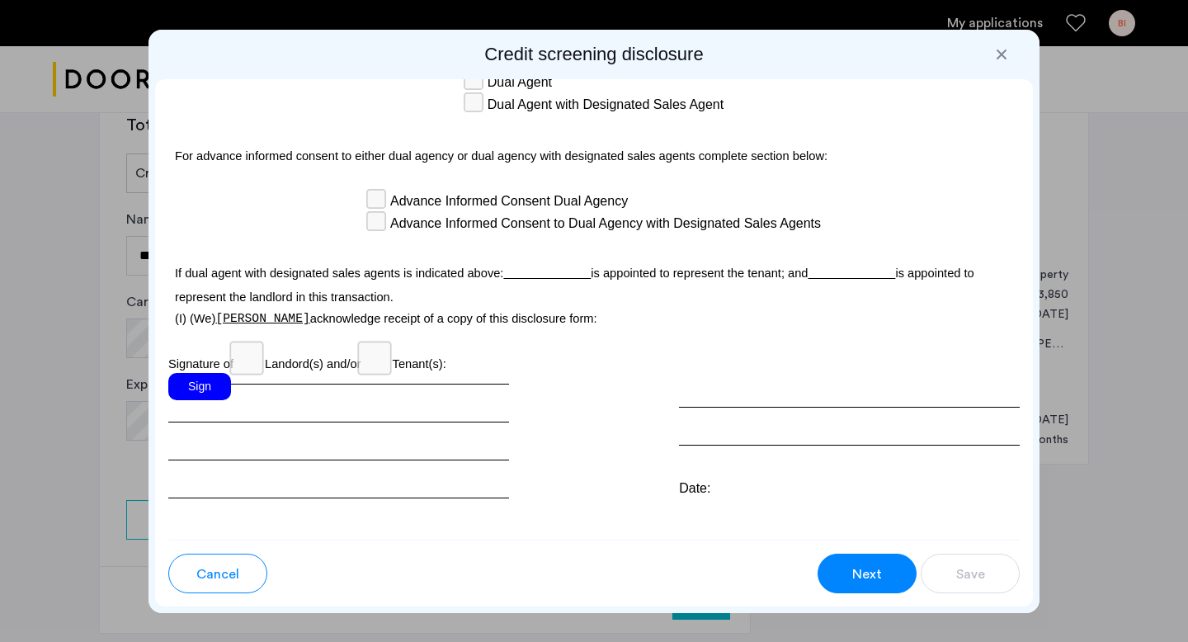
click at [185, 373] on div "Sign" at bounding box center [199, 386] width 63 height 27
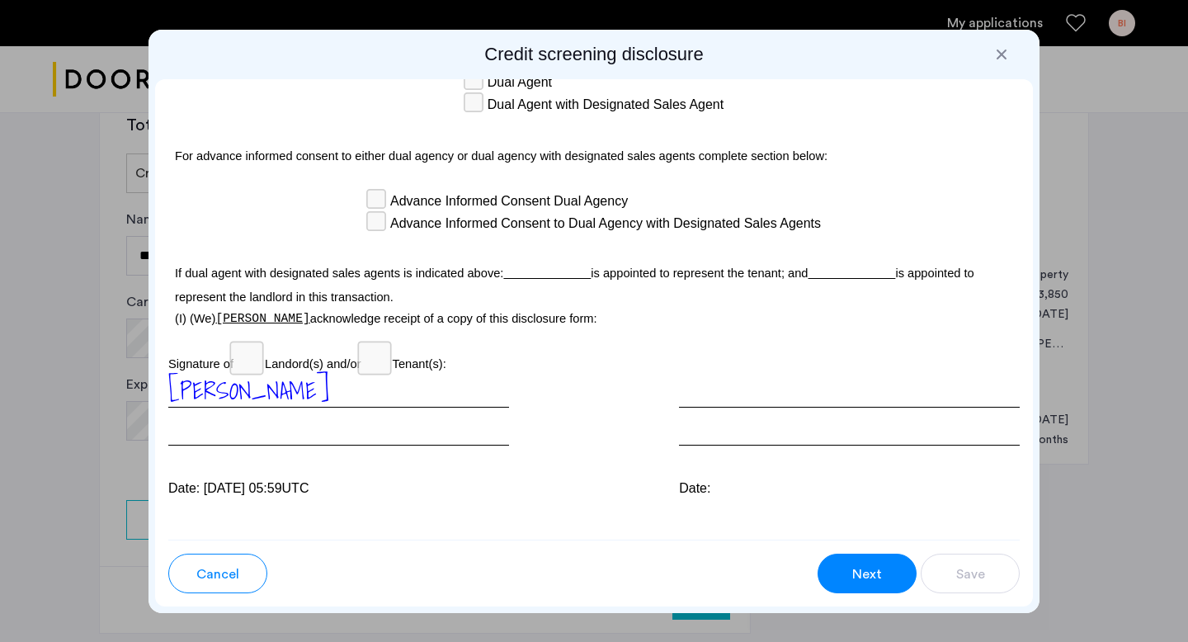
click at [856, 576] on span "Next" at bounding box center [867, 574] width 30 height 20
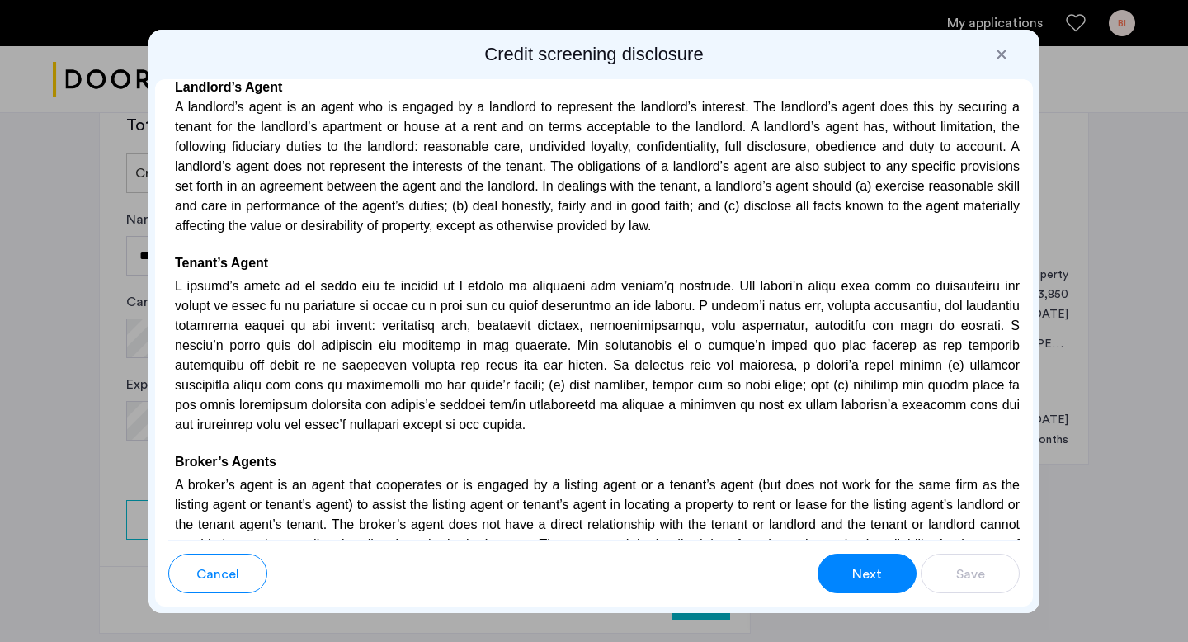
scroll to position [3888, 0]
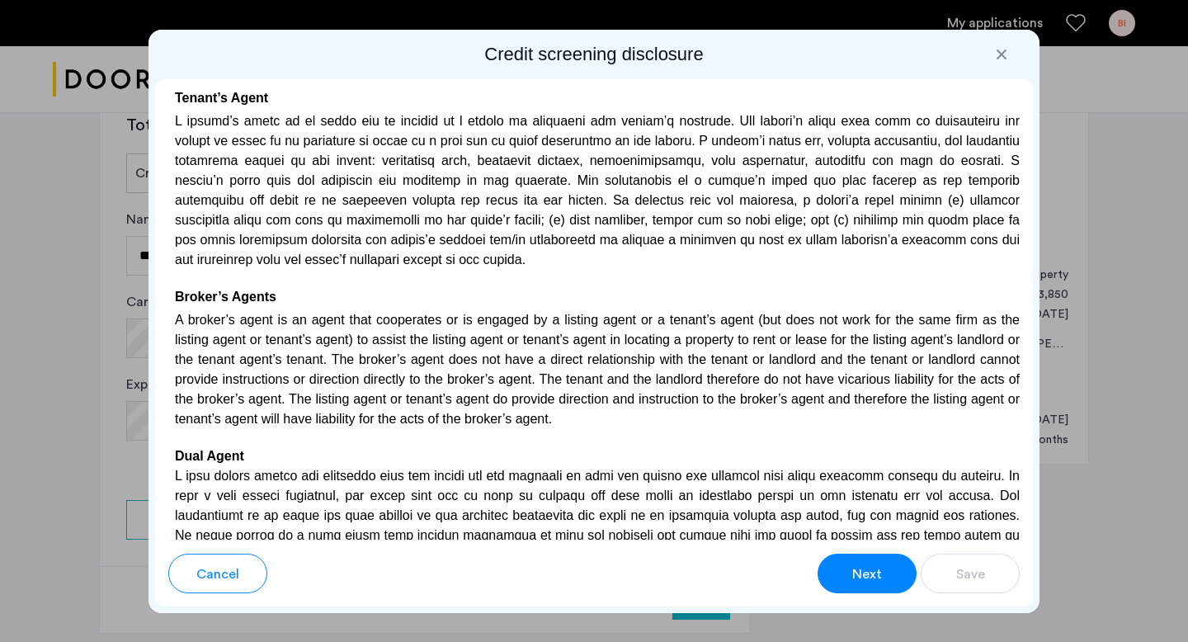
click at [854, 573] on span "Next" at bounding box center [867, 574] width 30 height 20
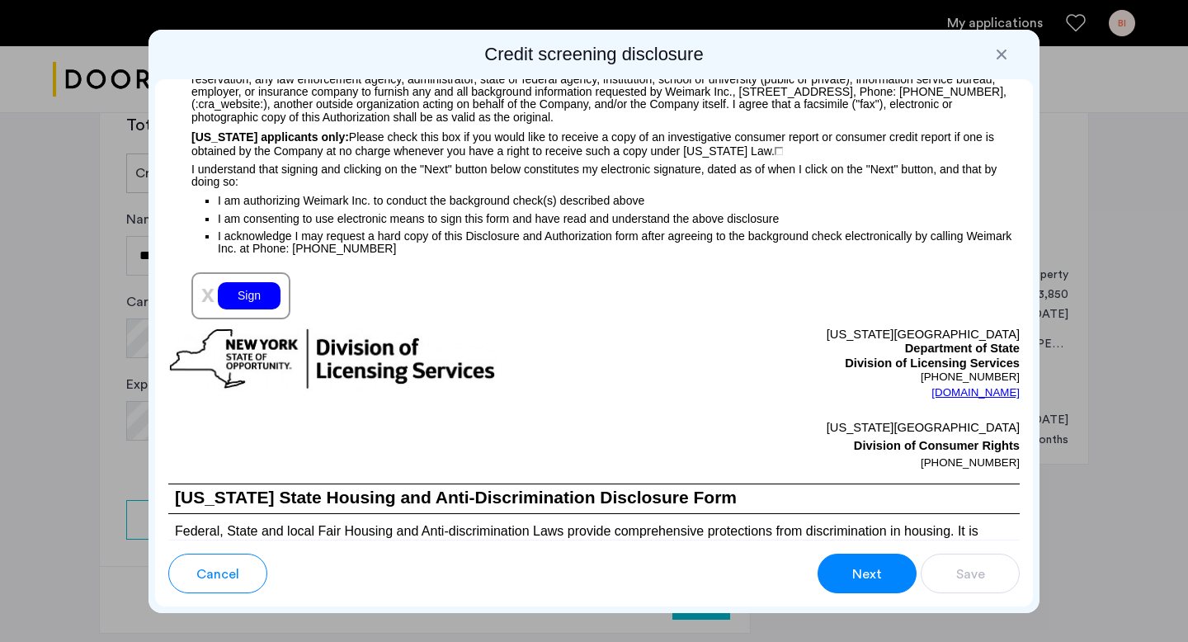
scroll to position [1847, 0]
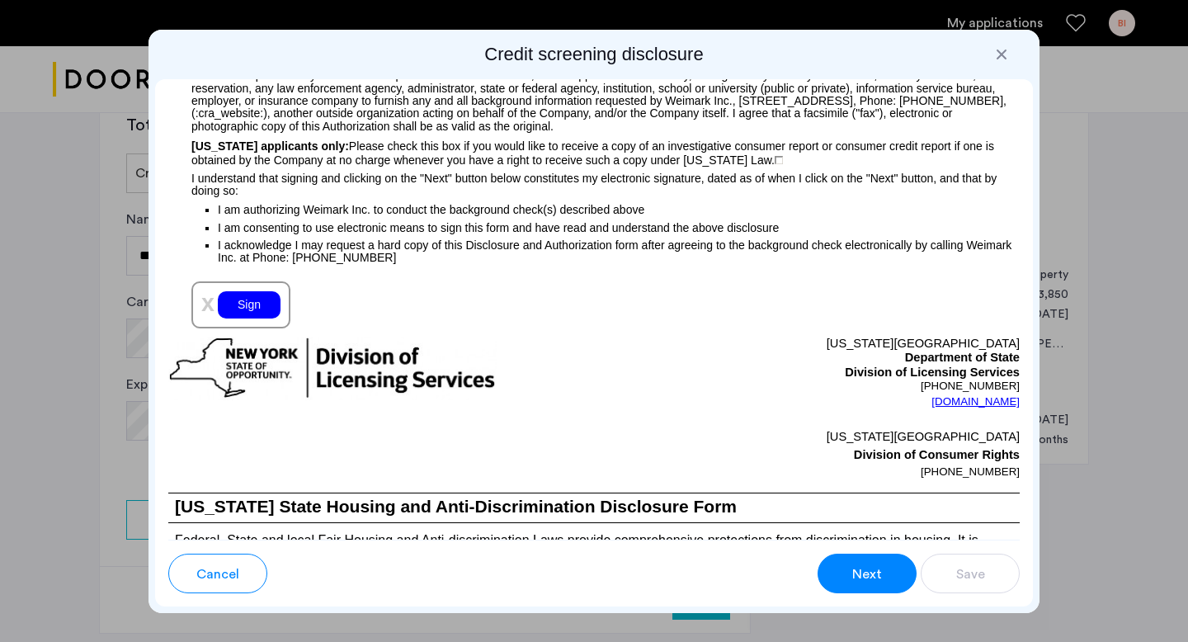
click at [241, 313] on div "Sign" at bounding box center [249, 304] width 63 height 27
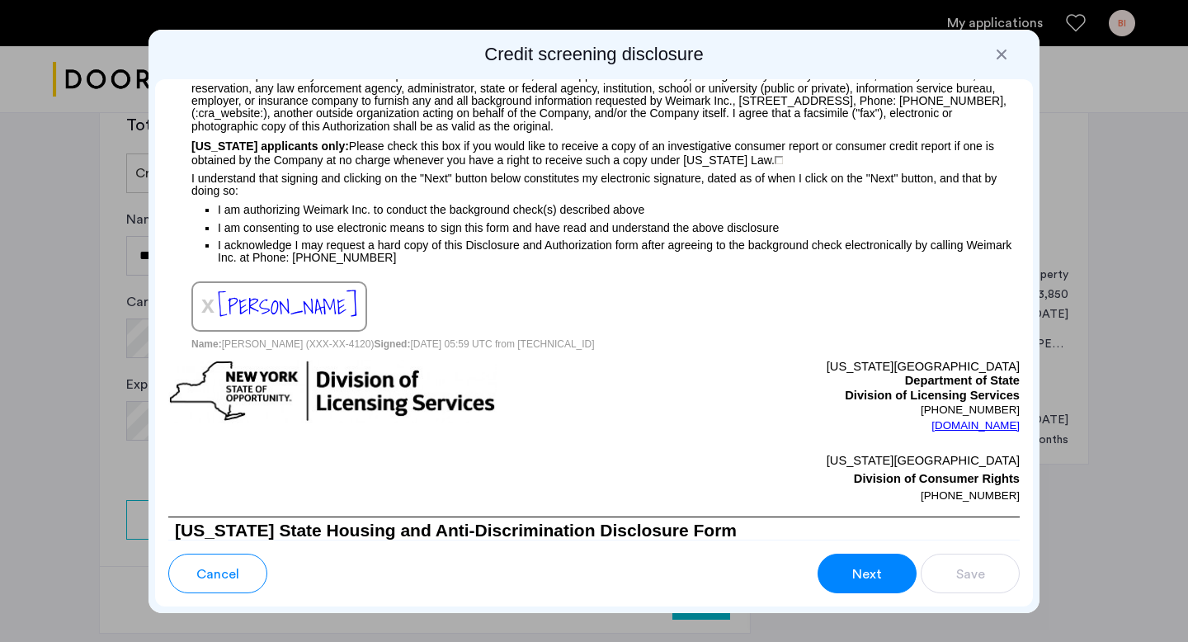
click at [836, 587] on button "Next" at bounding box center [866, 573] width 99 height 40
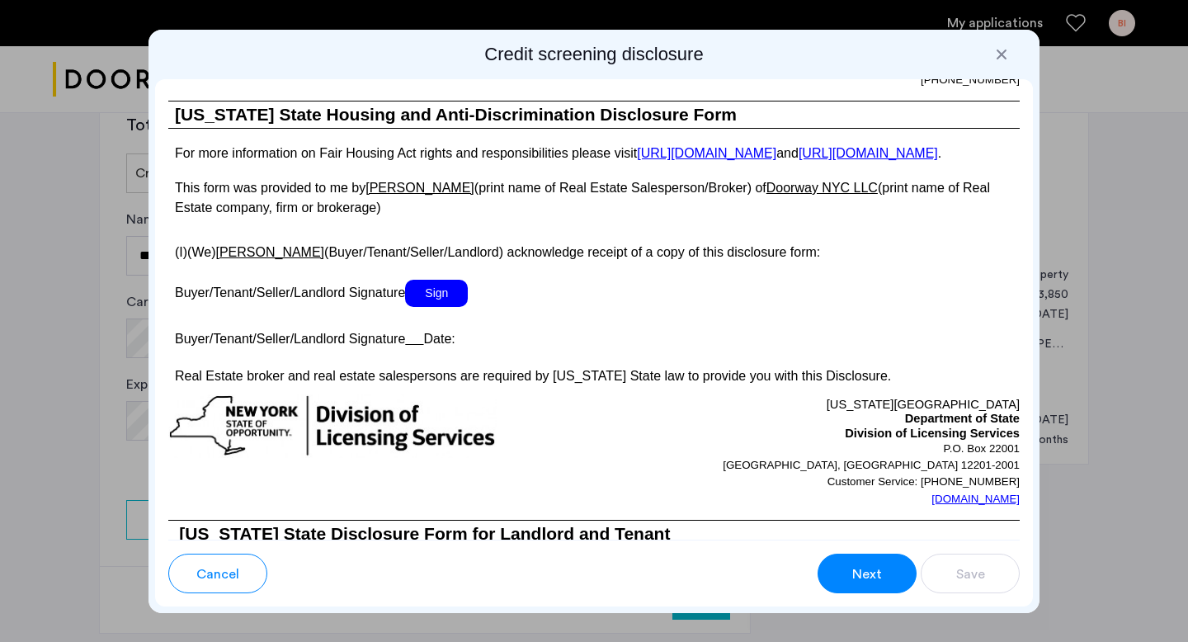
scroll to position [3058, 0]
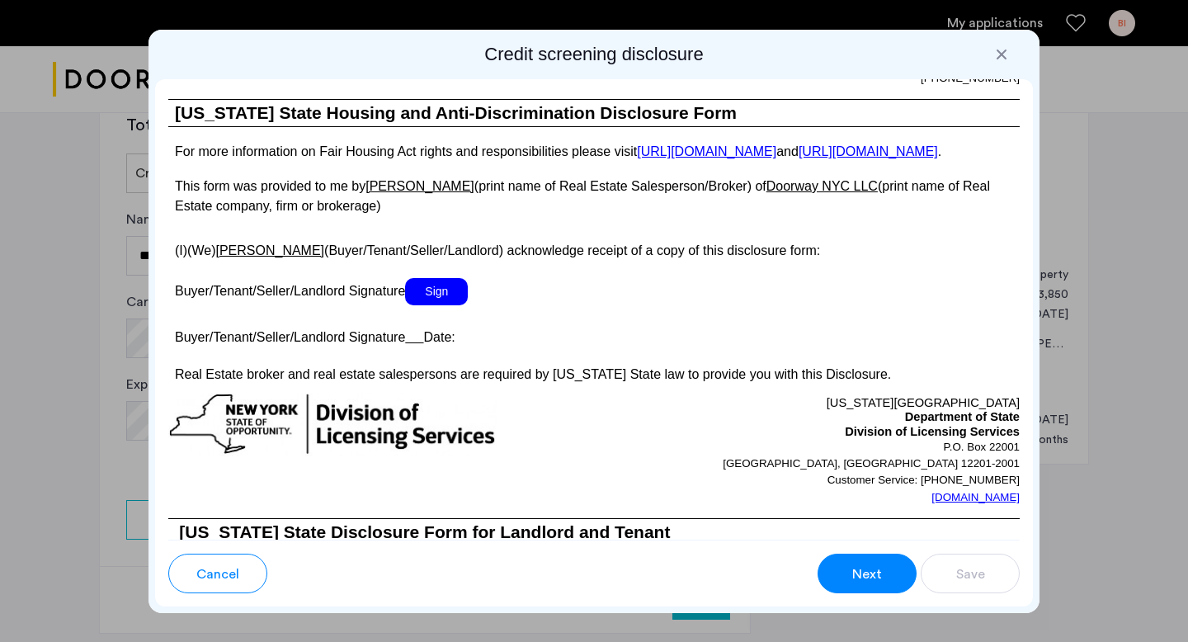
click at [454, 303] on span "Sign" at bounding box center [436, 291] width 63 height 27
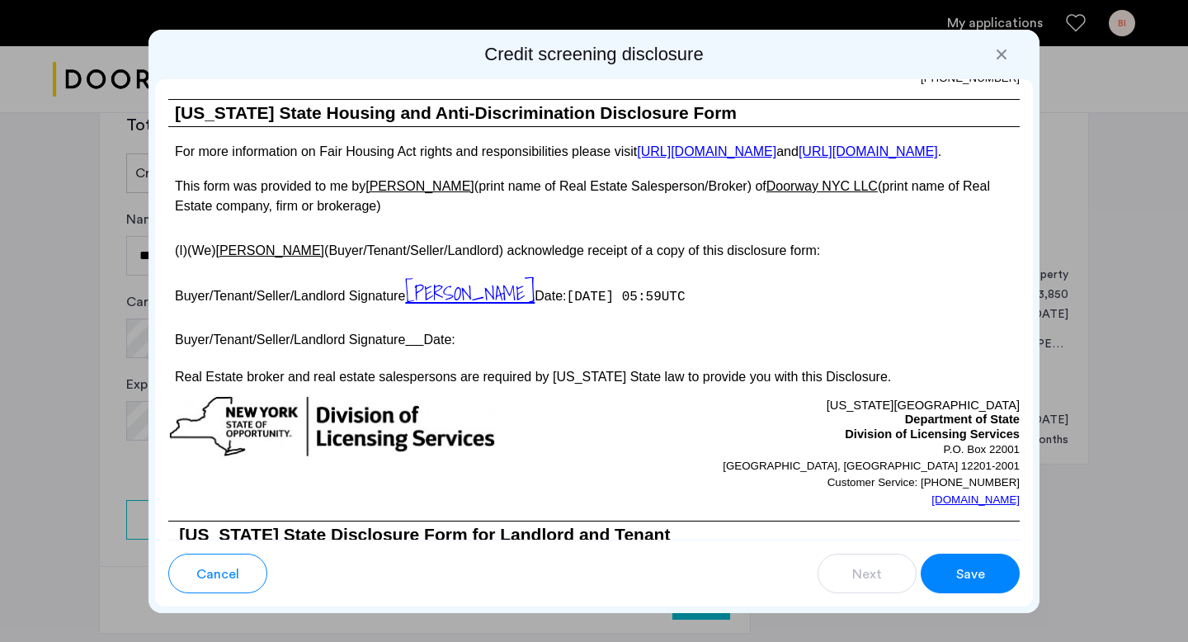
click at [965, 583] on span "Save" at bounding box center [970, 574] width 29 height 20
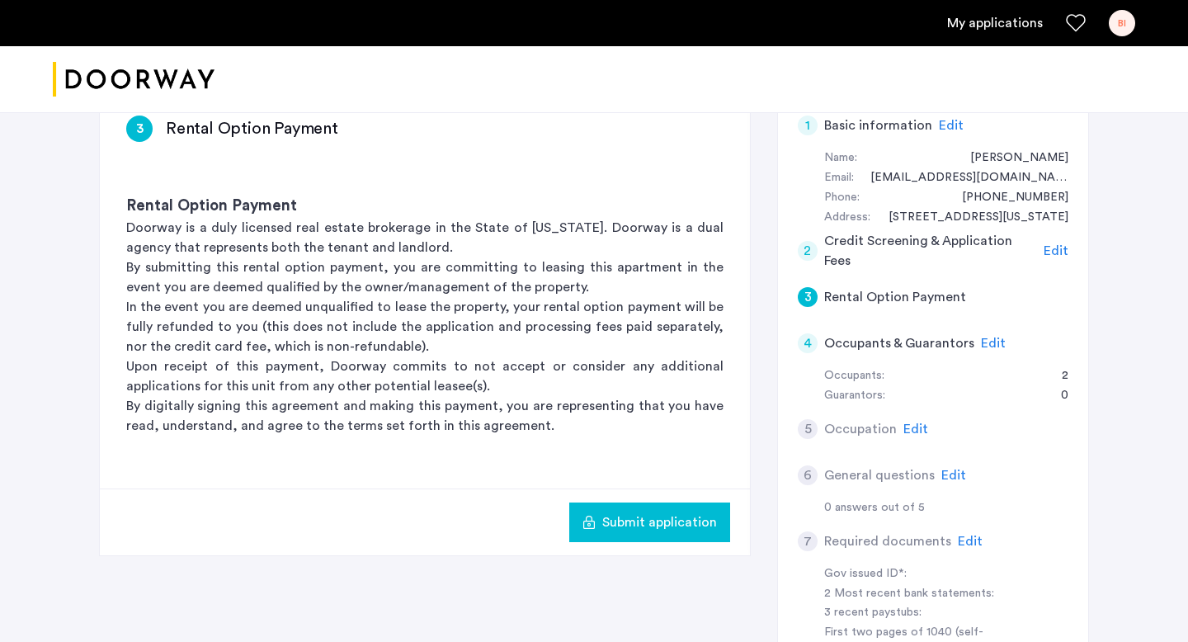
scroll to position [289, 0]
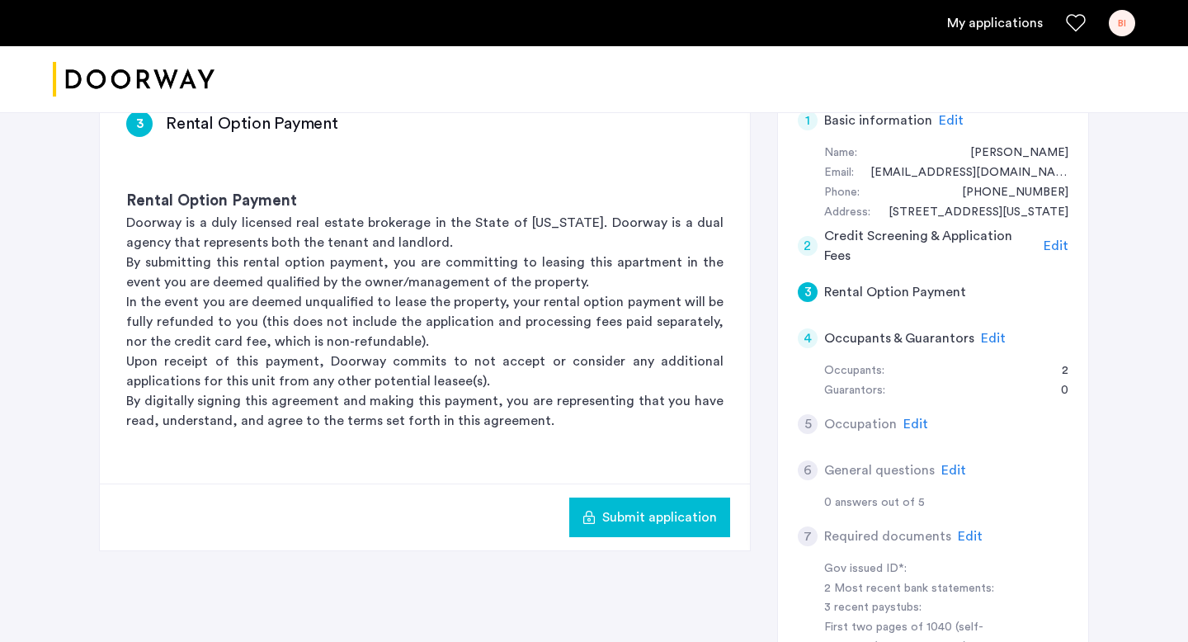
click at [809, 336] on div "4" at bounding box center [807, 338] width 20 height 20
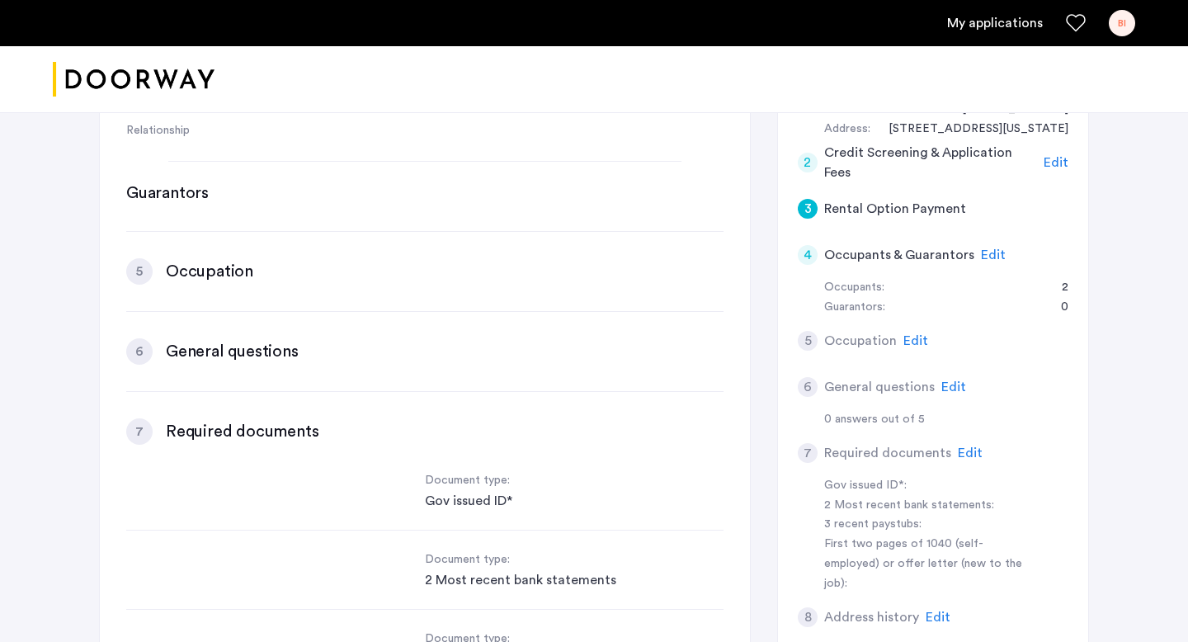
scroll to position [939, 0]
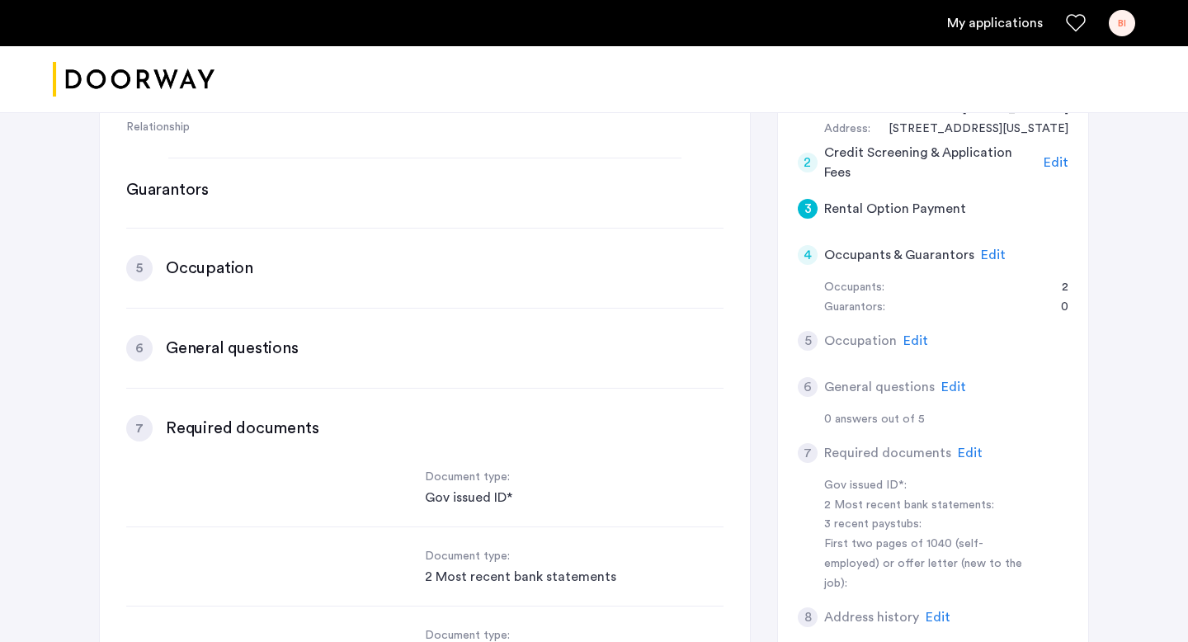
click at [148, 340] on div "6" at bounding box center [139, 348] width 26 height 26
click at [158, 452] on div "7 Required documents Edit Document type: Gov issued ID* Document type: 2 Most r…" at bounding box center [424, 590] width 597 height 350
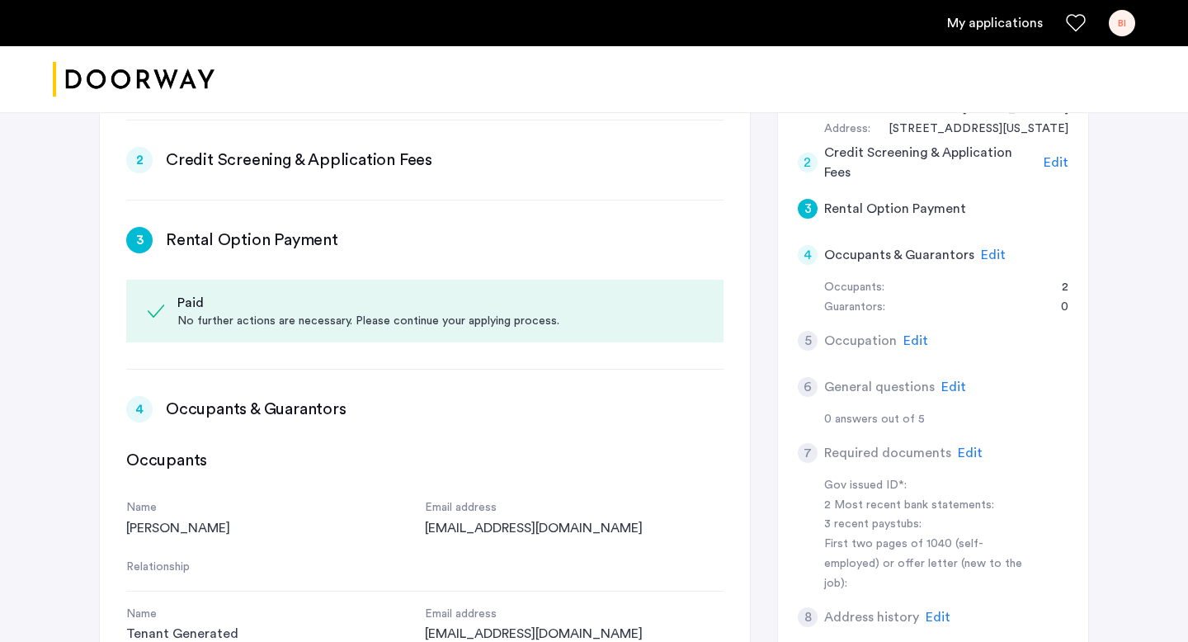
scroll to position [393, 0]
click at [200, 414] on h3 "Occupants & Guarantors" at bounding box center [256, 409] width 181 height 23
click at [145, 242] on div "3" at bounding box center [139, 241] width 26 height 26
click at [141, 153] on div "2" at bounding box center [139, 161] width 26 height 26
click at [194, 162] on h3 "Credit Screening & Application Fees" at bounding box center [299, 160] width 266 height 23
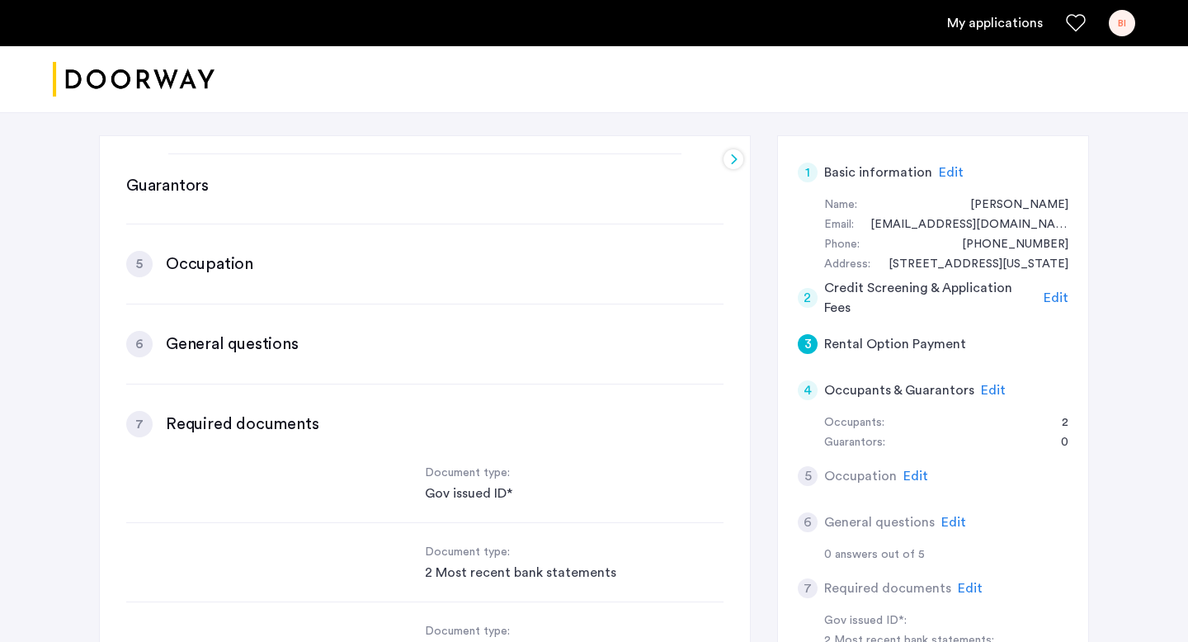
scroll to position [250, 0]
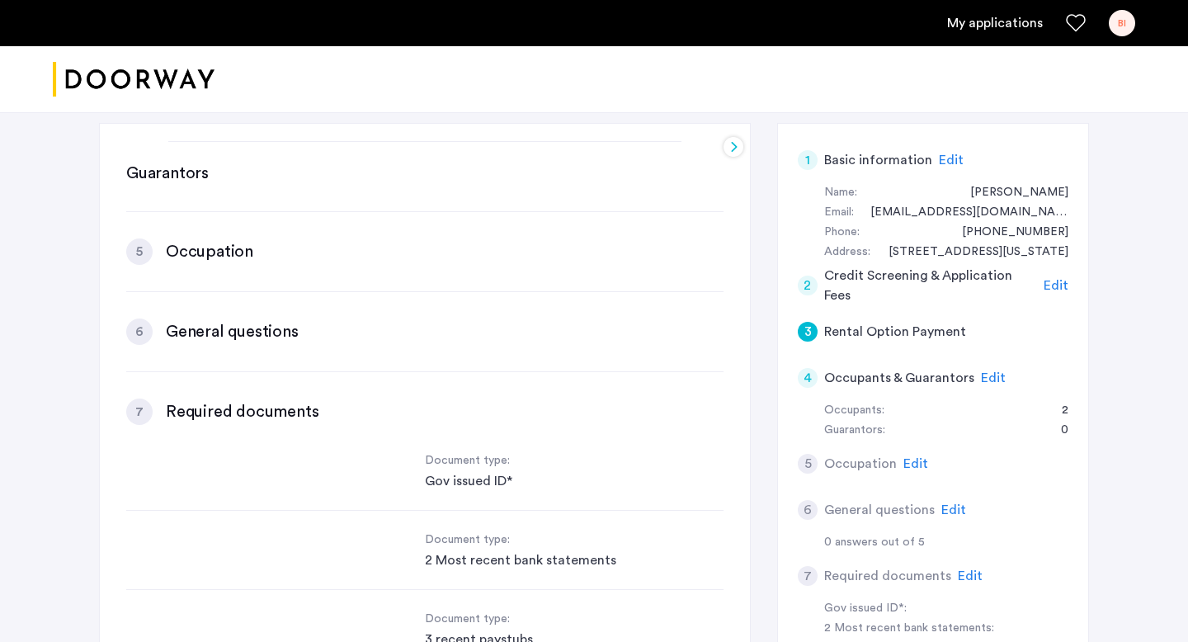
click at [1048, 289] on span "Edit" at bounding box center [1055, 285] width 25 height 13
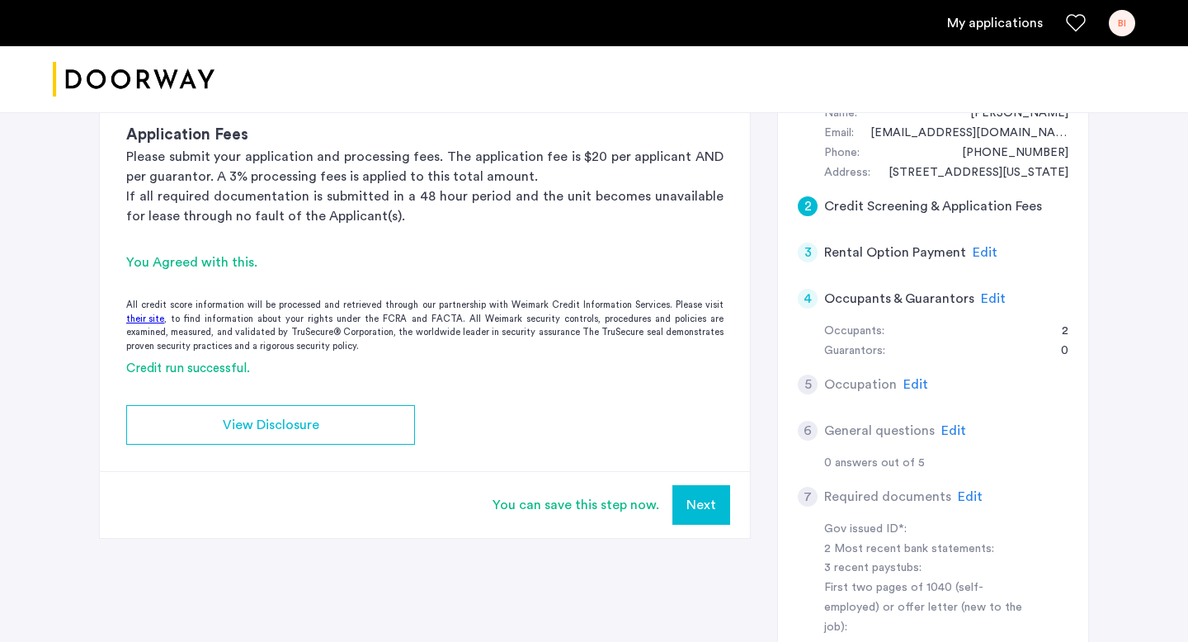
scroll to position [331, 0]
click at [696, 493] on button "Next" at bounding box center [701, 503] width 58 height 40
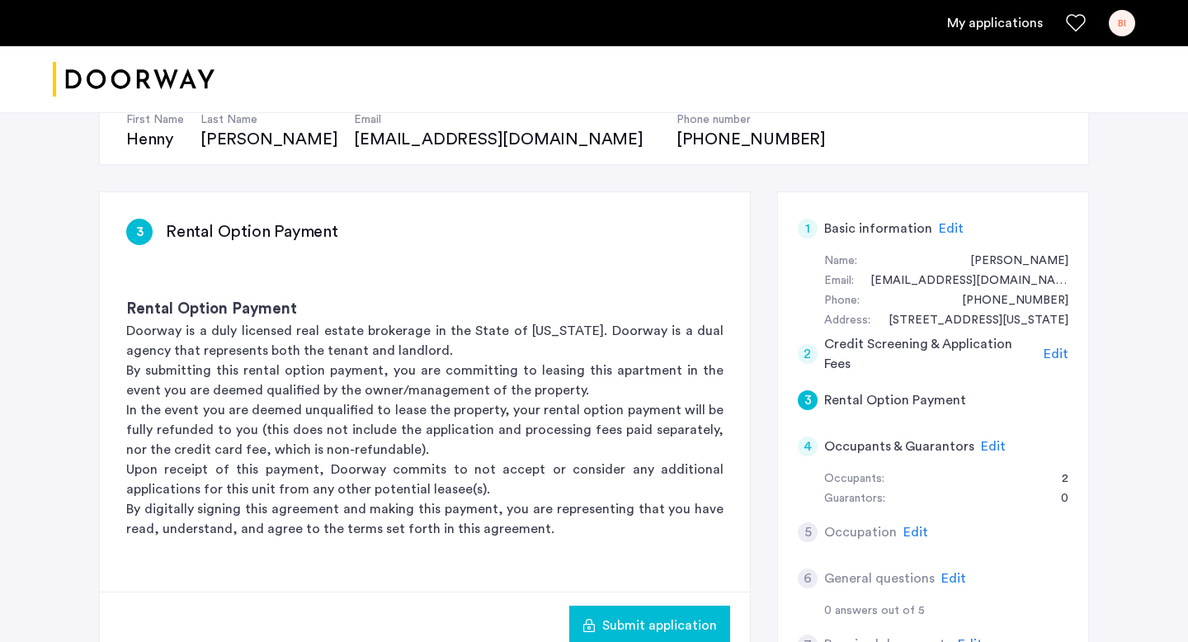
scroll to position [181, 0]
click at [988, 450] on span "Edit" at bounding box center [993, 446] width 25 height 13
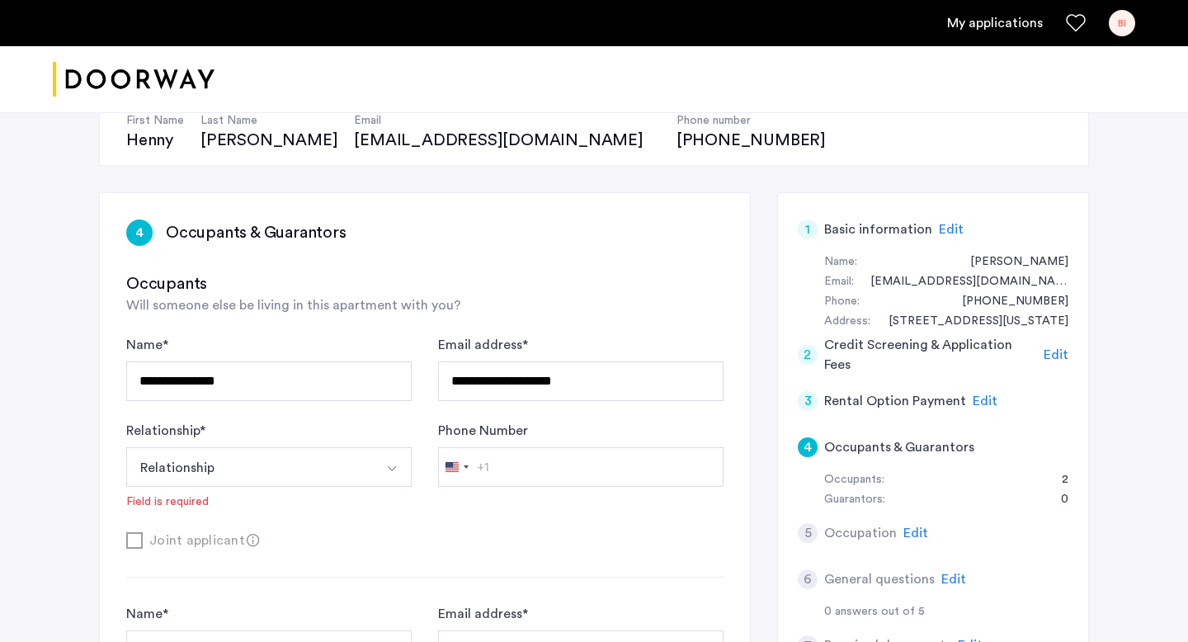
click at [918, 531] on span "Edit" at bounding box center [915, 532] width 25 height 13
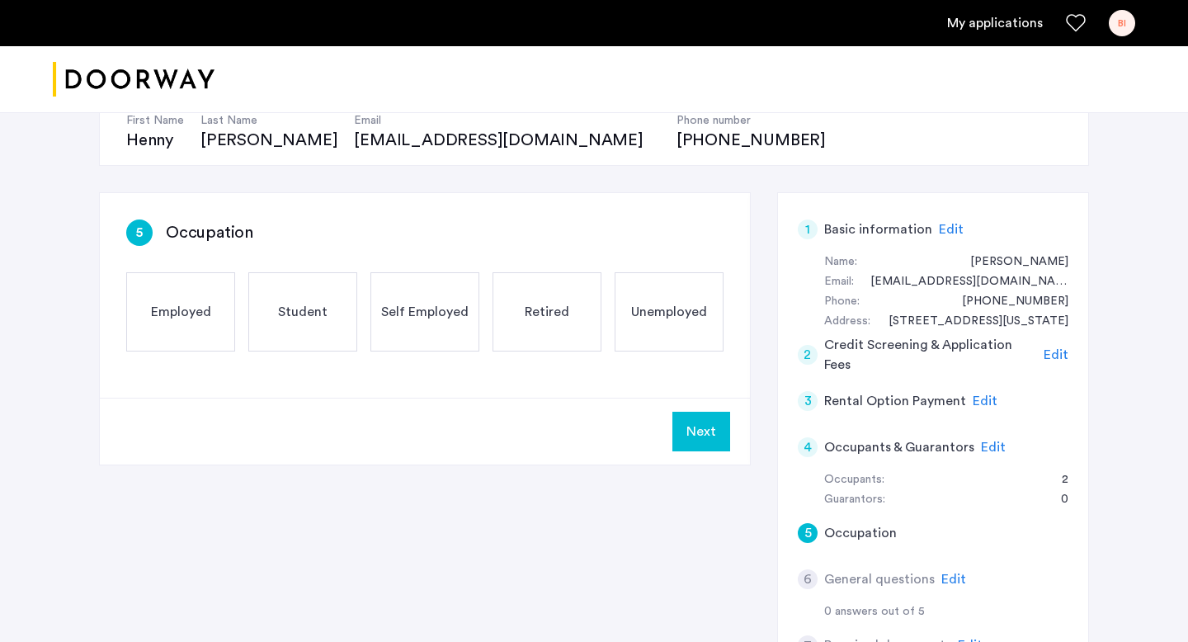
click at [133, 304] on div "Employed" at bounding box center [180, 311] width 109 height 79
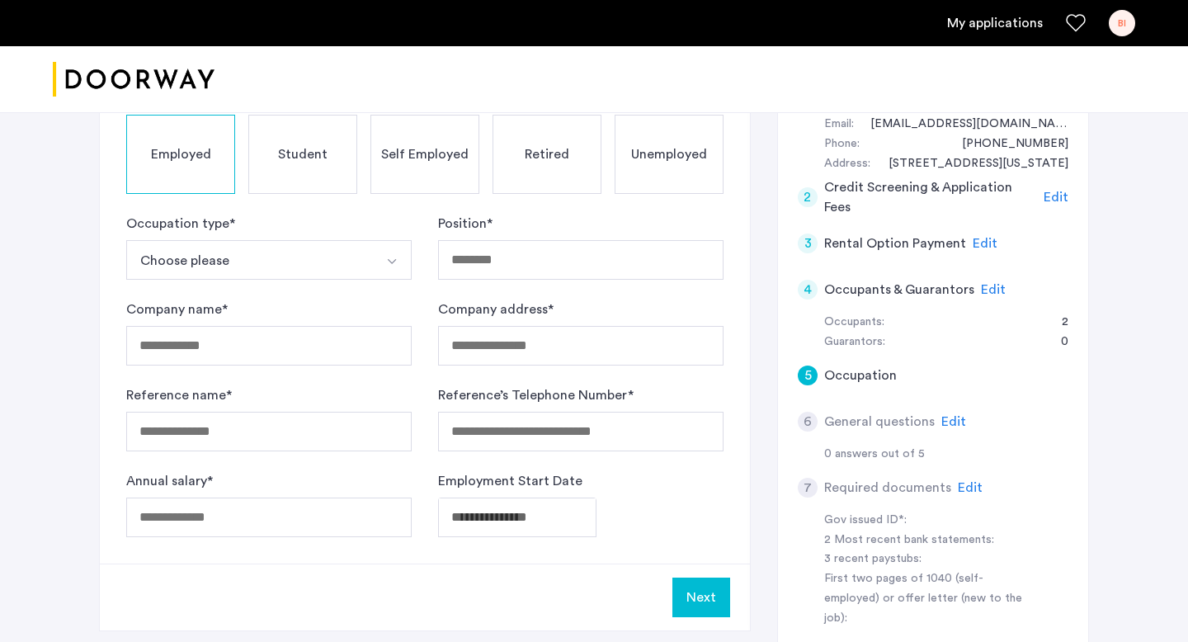
scroll to position [341, 0]
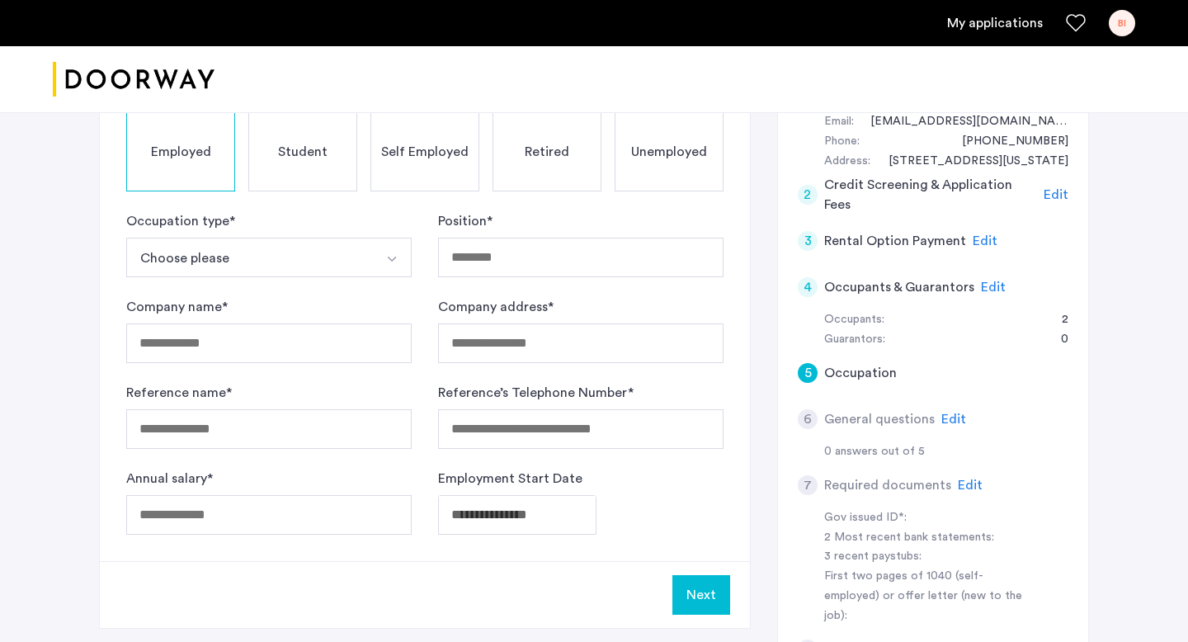
click at [275, 253] on button "Choose please" at bounding box center [249, 258] width 247 height 40
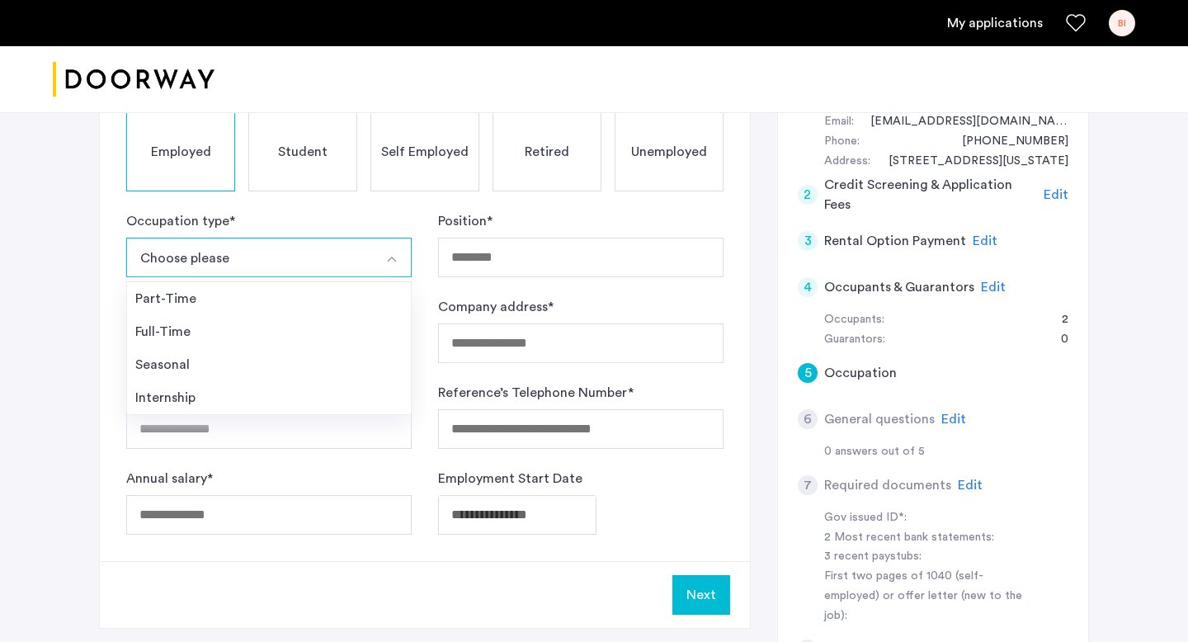
click at [87, 273] on div "[STREET_ADDRESS] | Application Id: #8575 $4800 /month Agent Select agent × [PER…" at bounding box center [593, 335] width 1039 height 1126
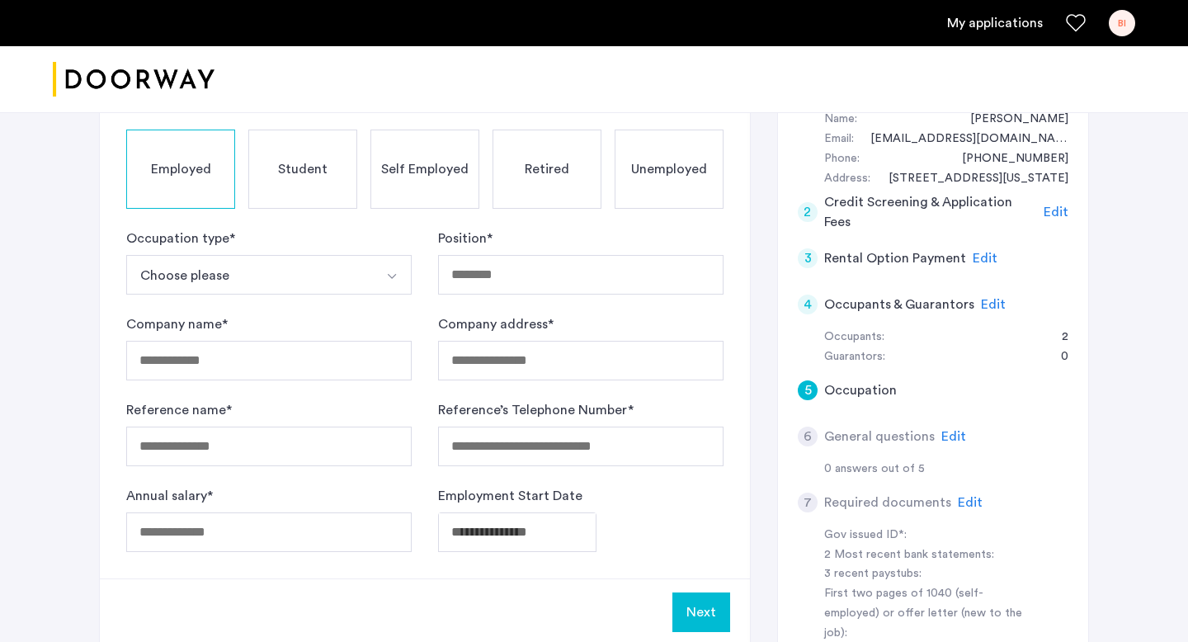
scroll to position [318, 0]
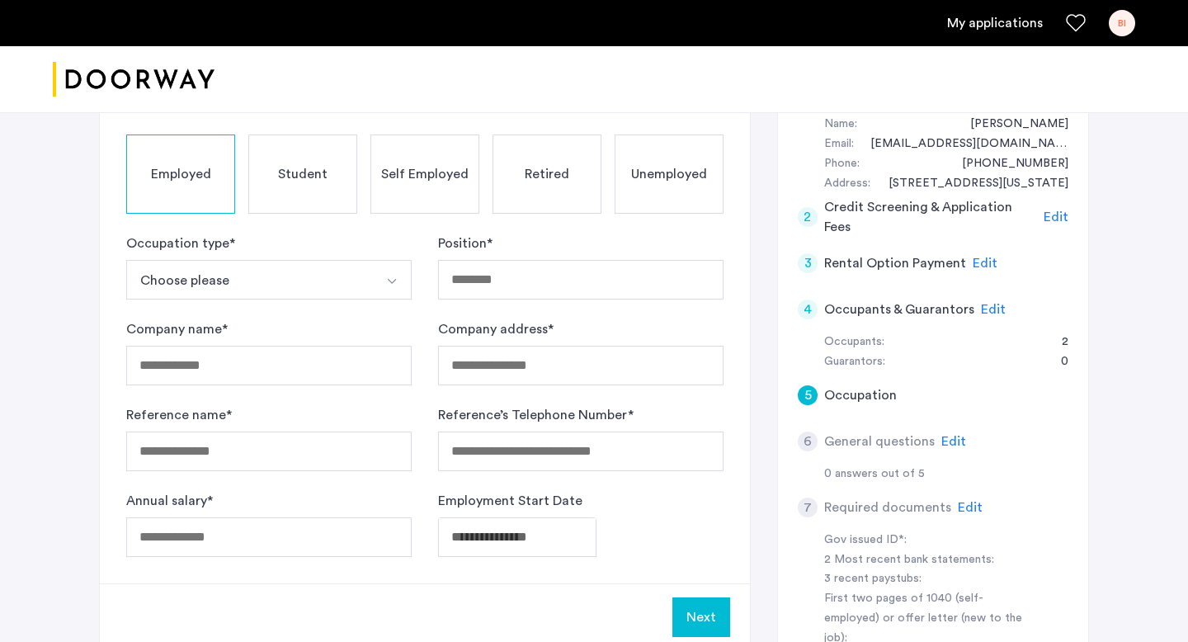
click at [984, 308] on span "Edit" at bounding box center [993, 309] width 25 height 13
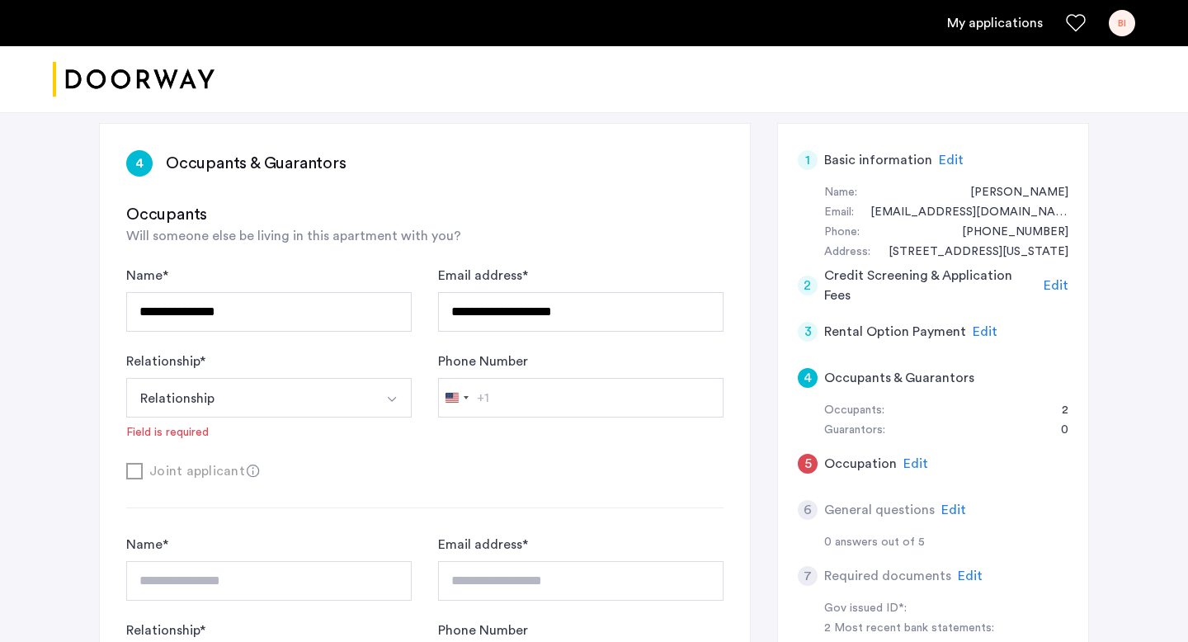
scroll to position [249, 0]
click at [261, 403] on button "Relationship" at bounding box center [249, 399] width 247 height 40
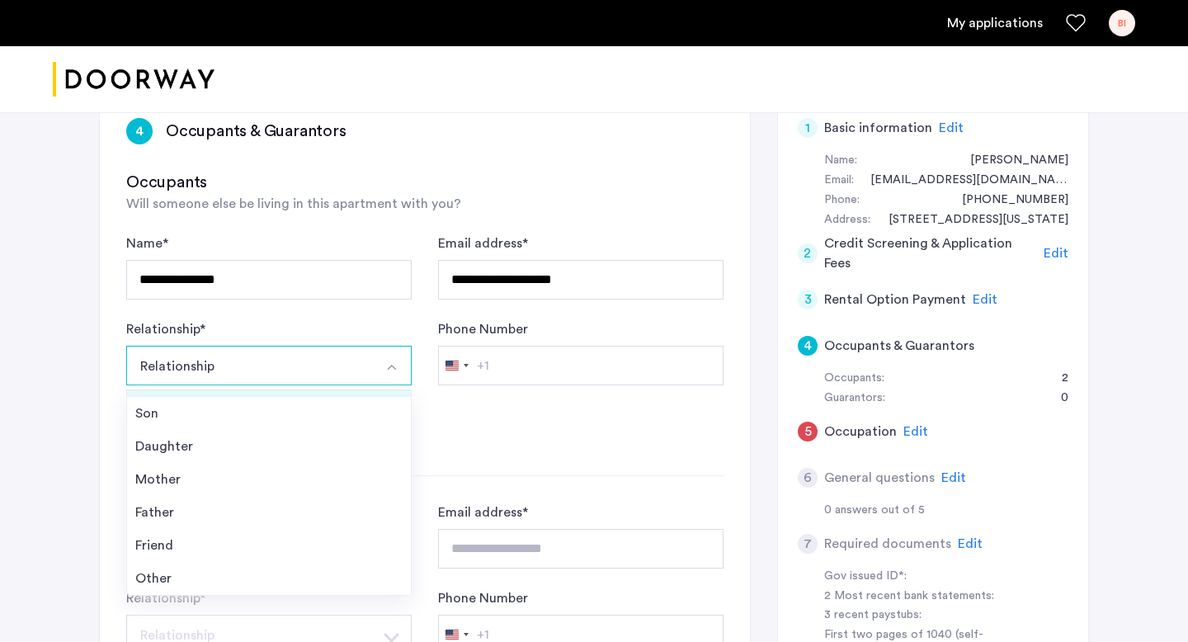
scroll to position [283, 0]
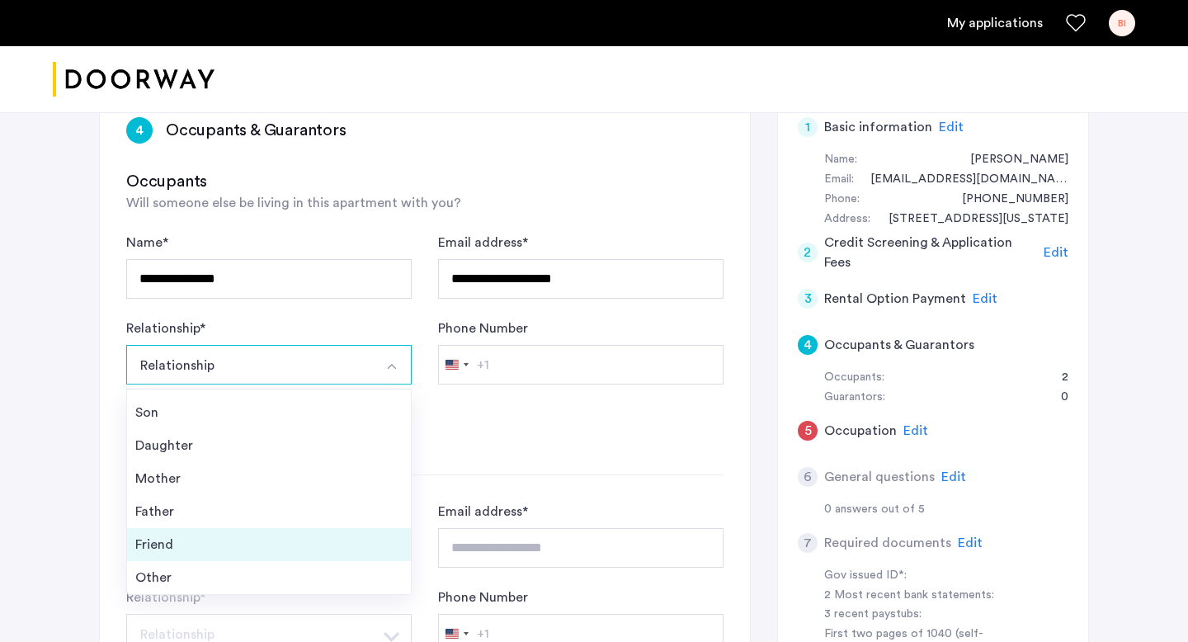
click at [156, 551] on div "Friend" at bounding box center [268, 544] width 267 height 20
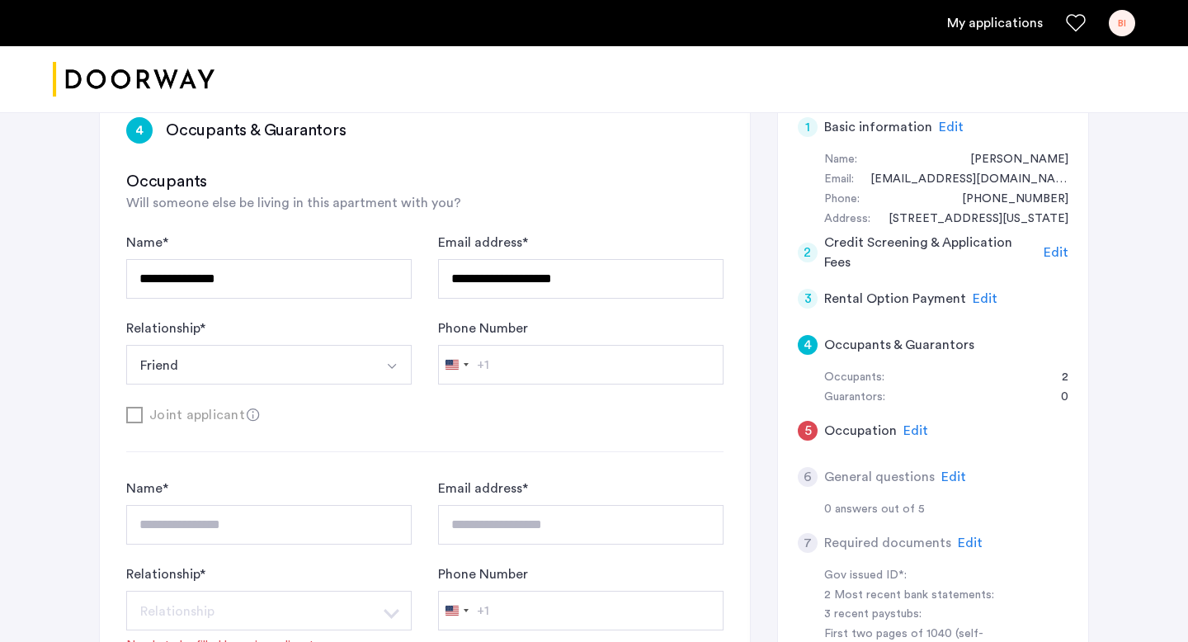
scroll to position [1137, 0]
click at [84, 431] on div "**********" at bounding box center [593, 392] width 1039 height 1126
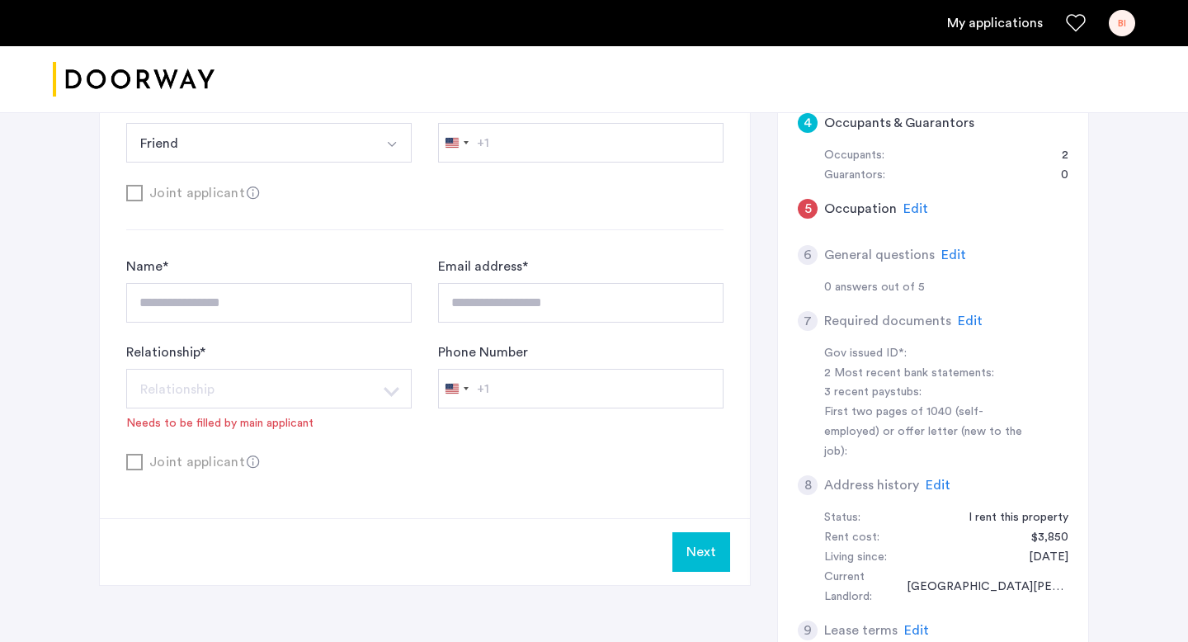
scroll to position [502, 0]
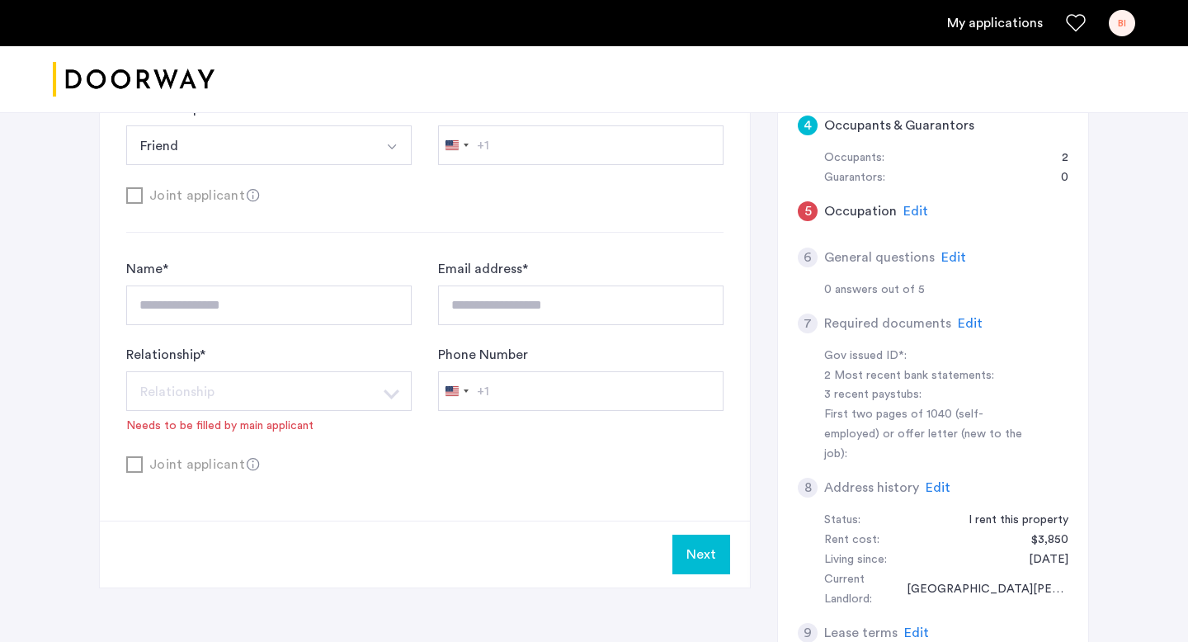
click at [247, 195] on icon at bounding box center [253, 195] width 13 height 13
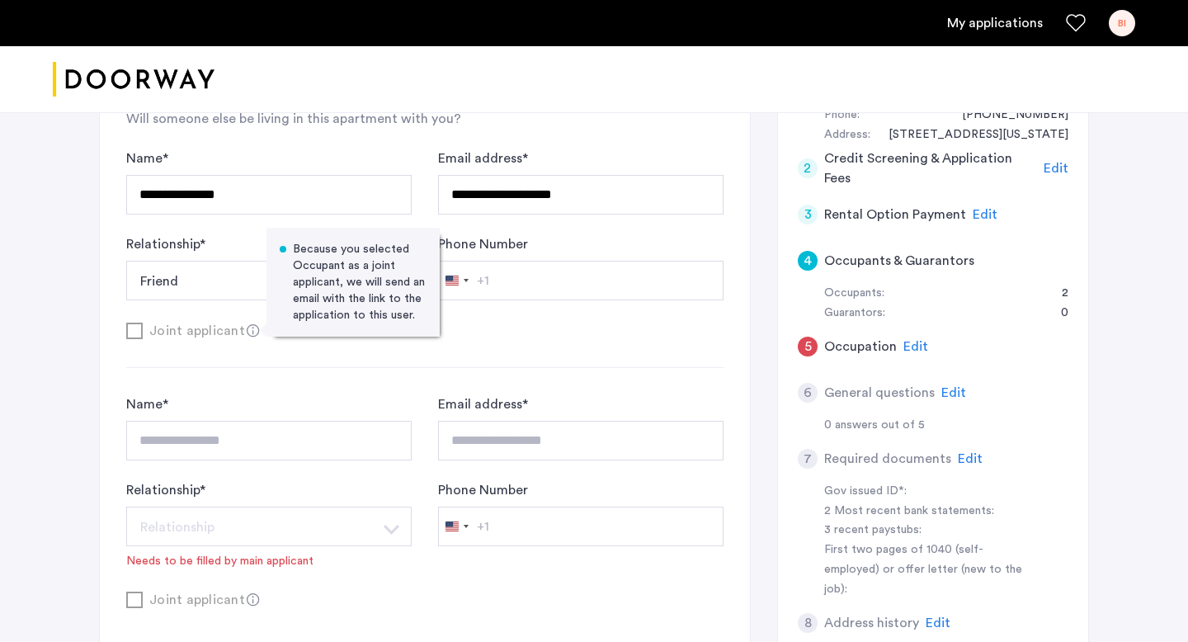
scroll to position [365, 0]
click at [112, 247] on div "**********" at bounding box center [425, 332] width 650 height 649
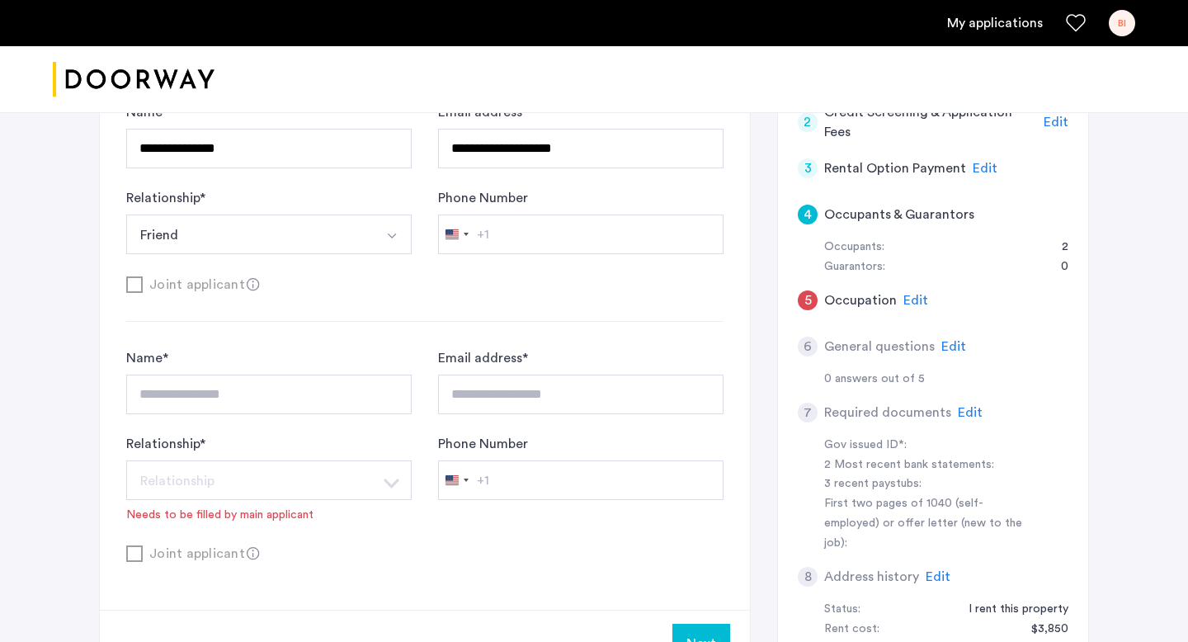
scroll to position [420, 0]
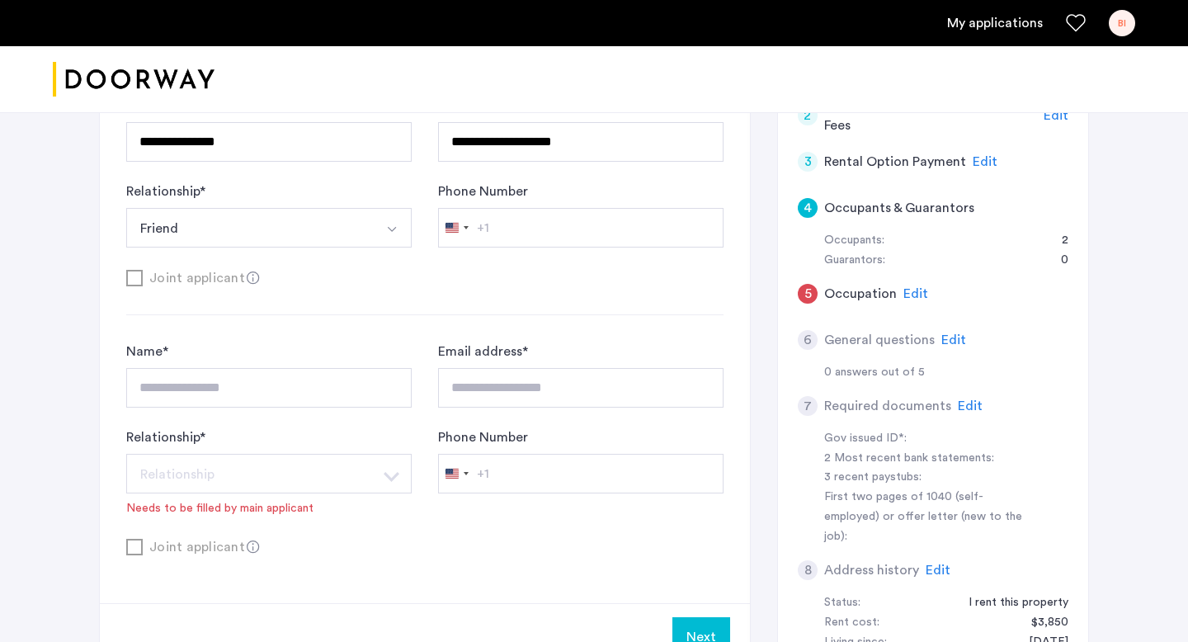
click at [129, 272] on div "Joint applicant" at bounding box center [424, 277] width 597 height 21
click at [247, 277] on use at bounding box center [253, 277] width 12 height 12
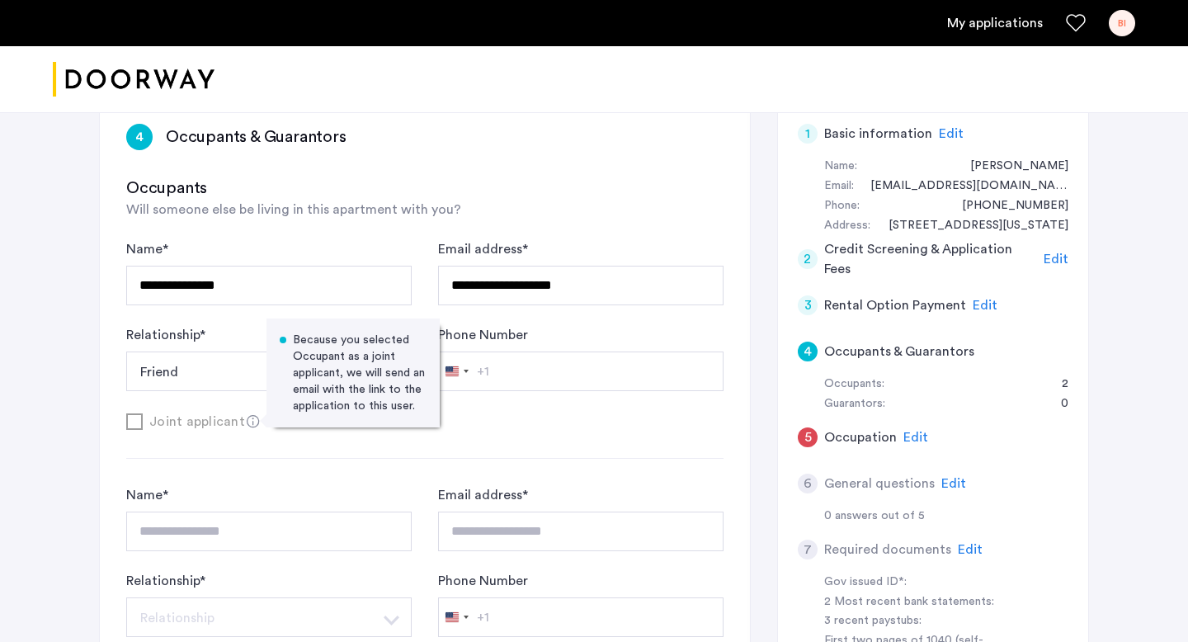
scroll to position [282, 0]
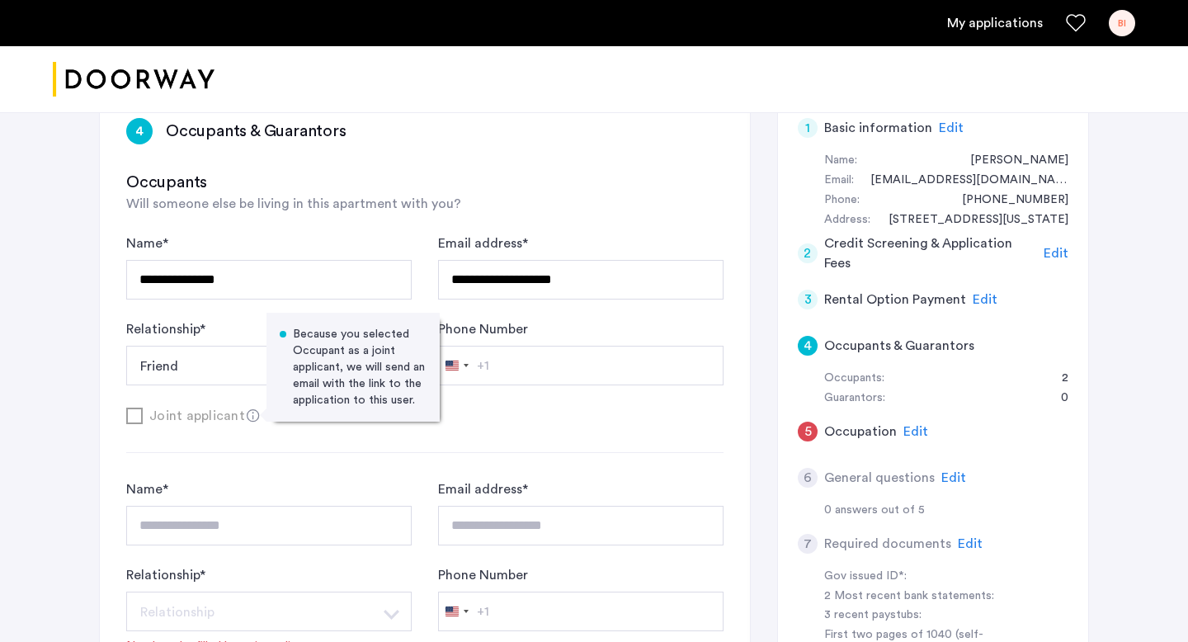
click at [860, 347] on h5 "Occupants & Guarantors" at bounding box center [899, 346] width 150 height 20
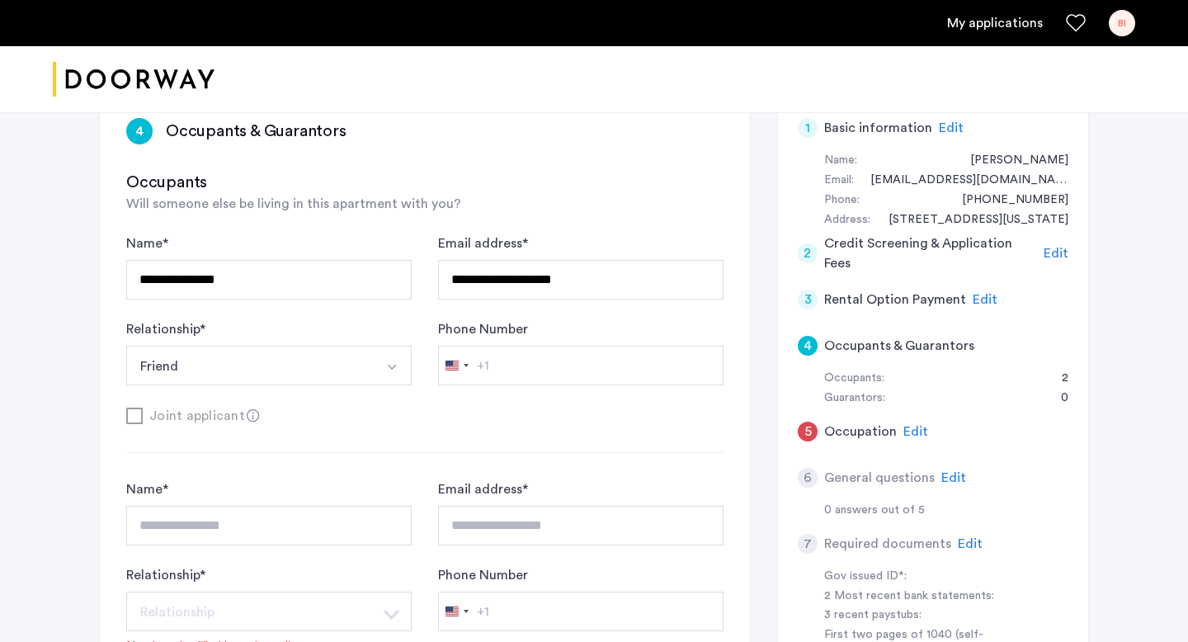
click at [974, 304] on span "Edit" at bounding box center [984, 299] width 25 height 13
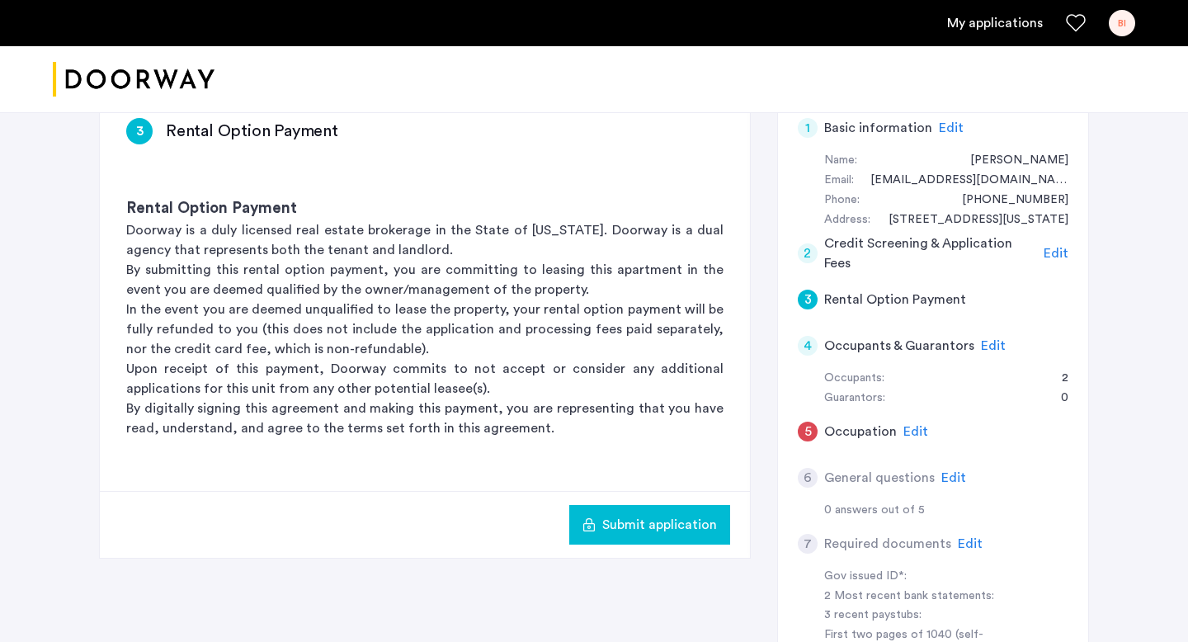
click at [984, 346] on span "Edit" at bounding box center [993, 345] width 25 height 13
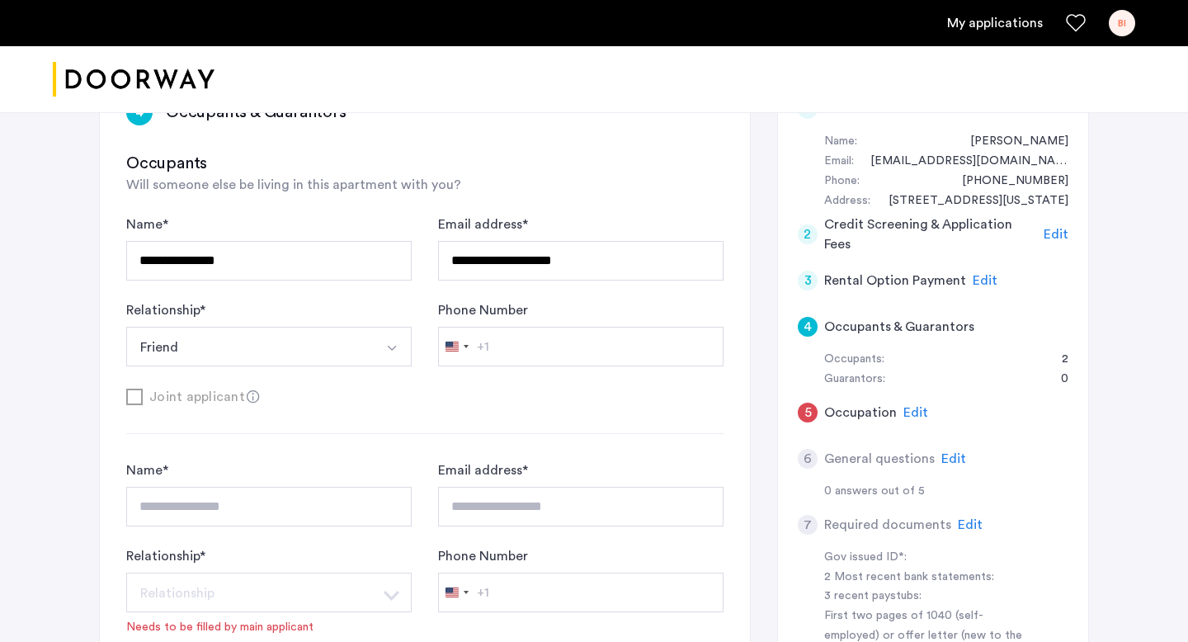
scroll to position [303, 0]
